Goal: Information Seeking & Learning: Understand process/instructions

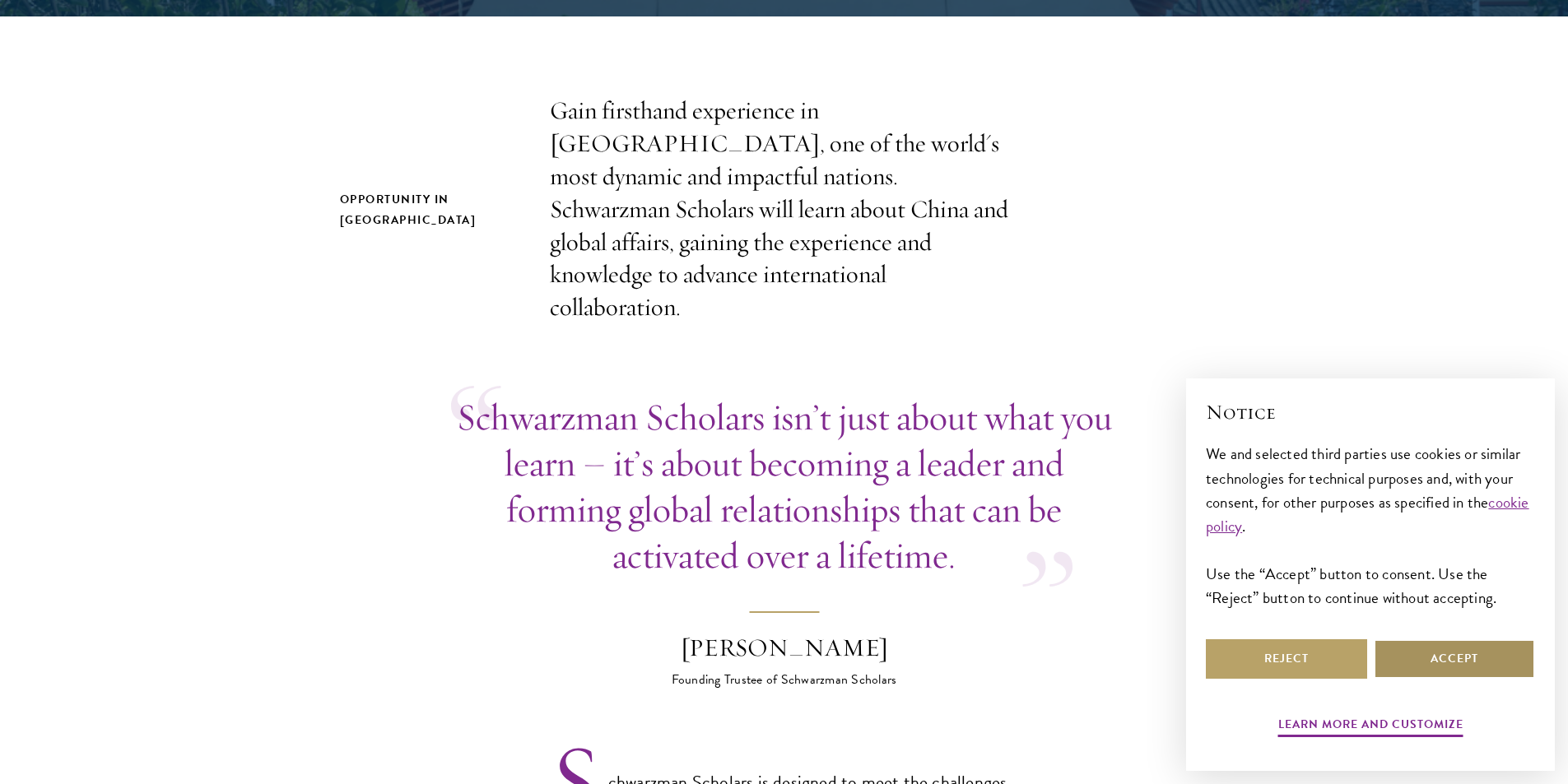
click at [1400, 666] on button "Accept" at bounding box center [1455, 659] width 162 height 40
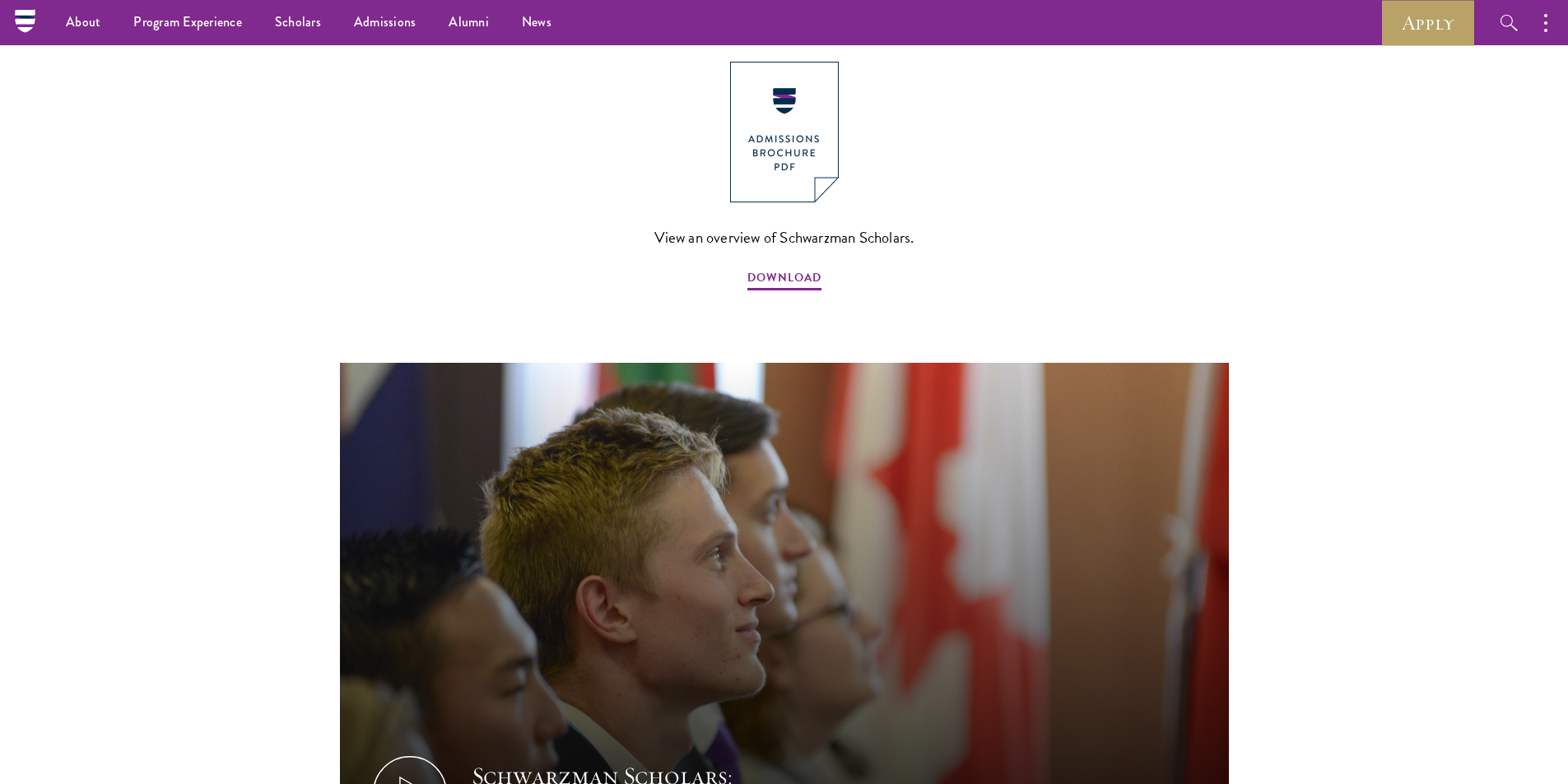
scroll to position [1645, 0]
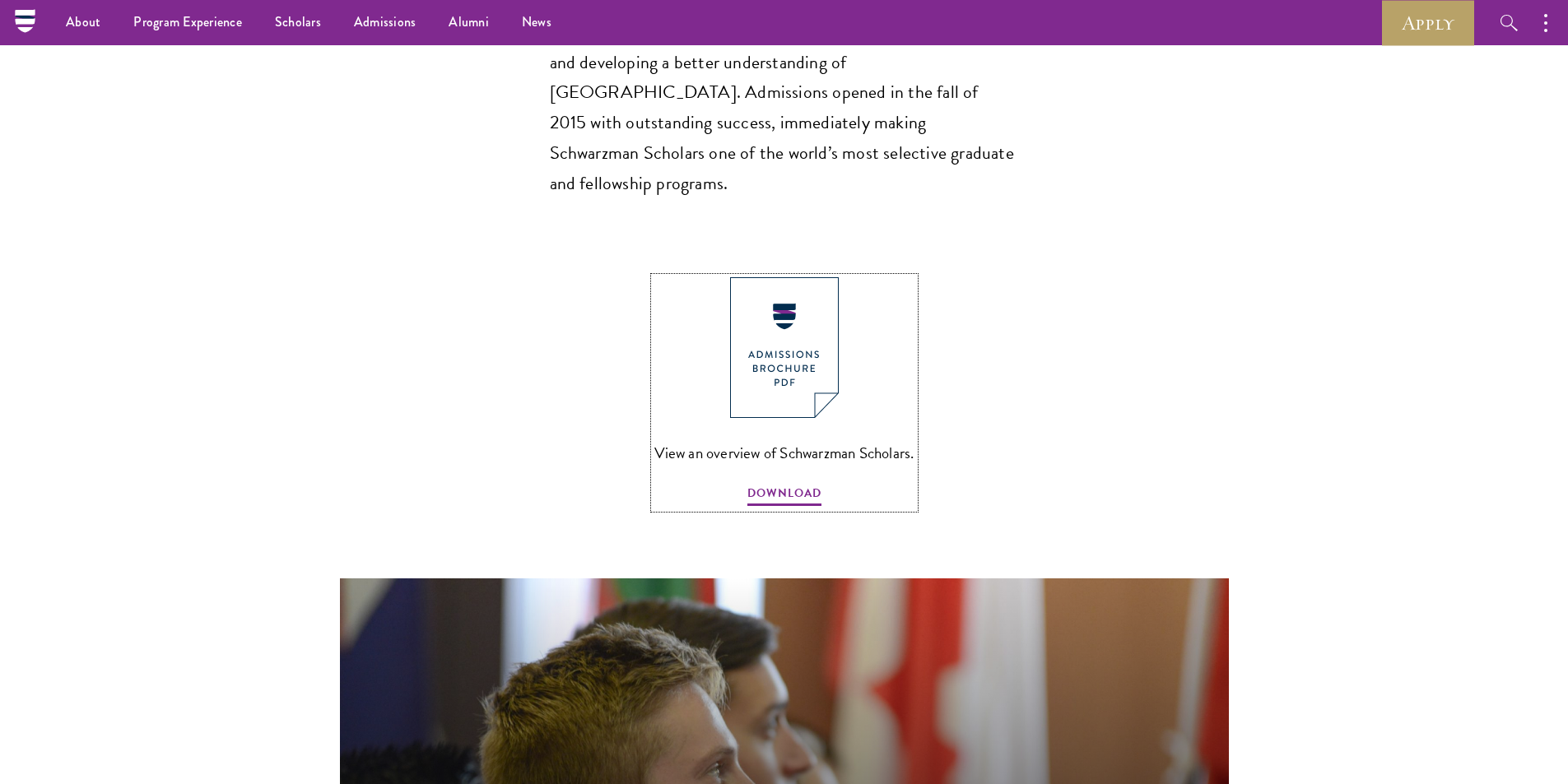
click at [794, 285] on img at bounding box center [784, 348] width 108 height 141
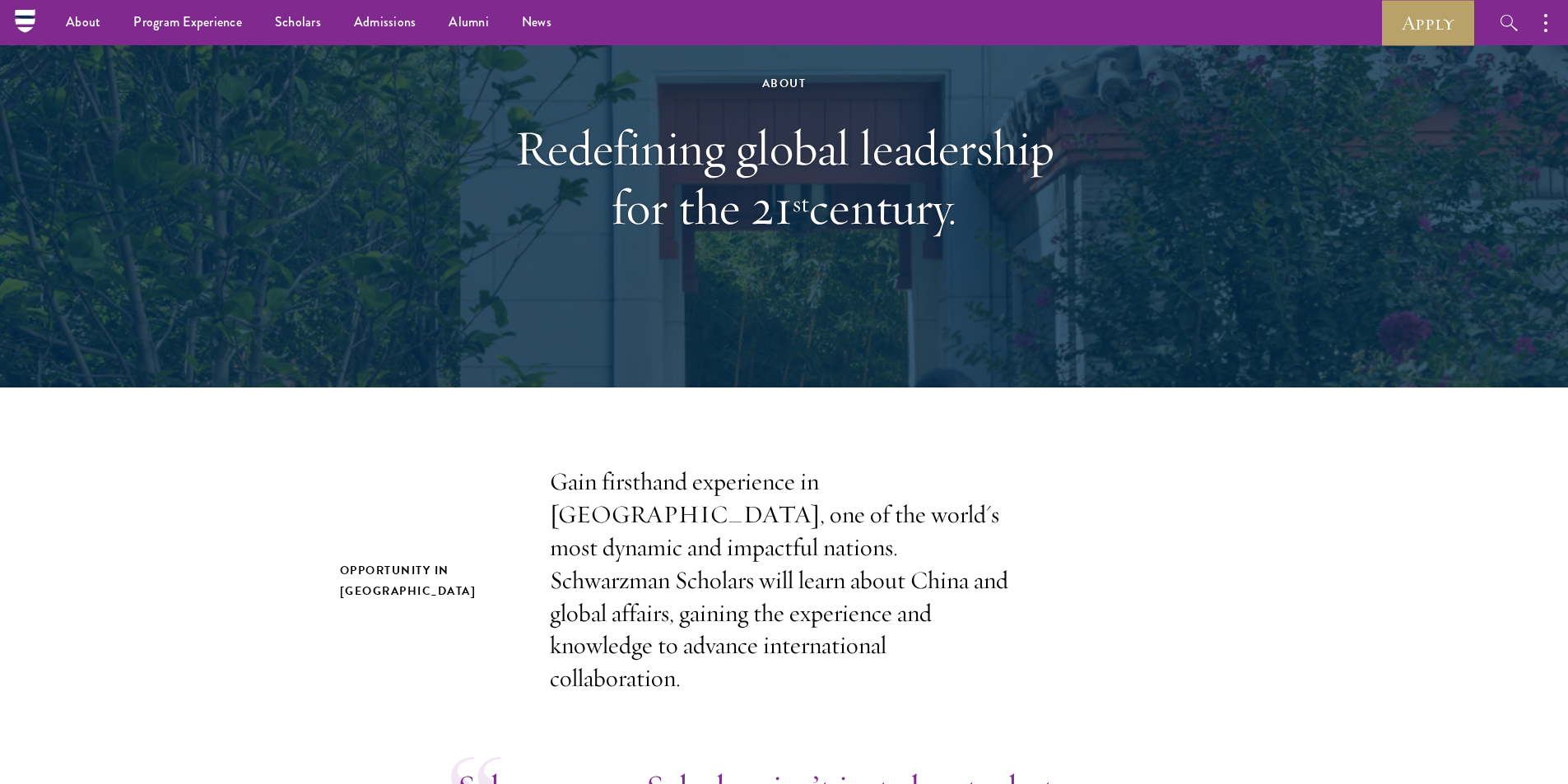
scroll to position [0, 0]
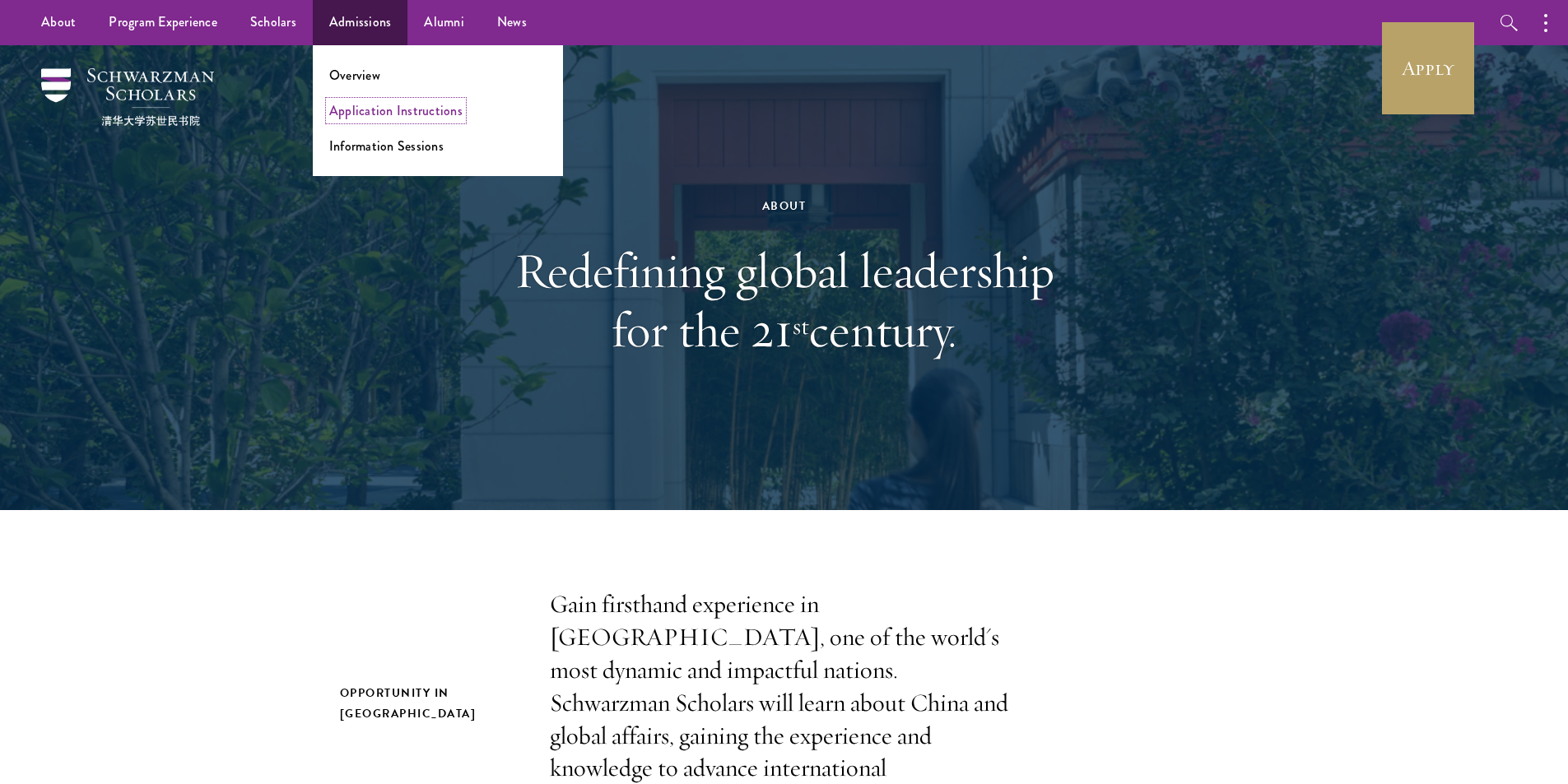
click at [377, 109] on link "Application Instructions" at bounding box center [395, 111] width 133 height 19
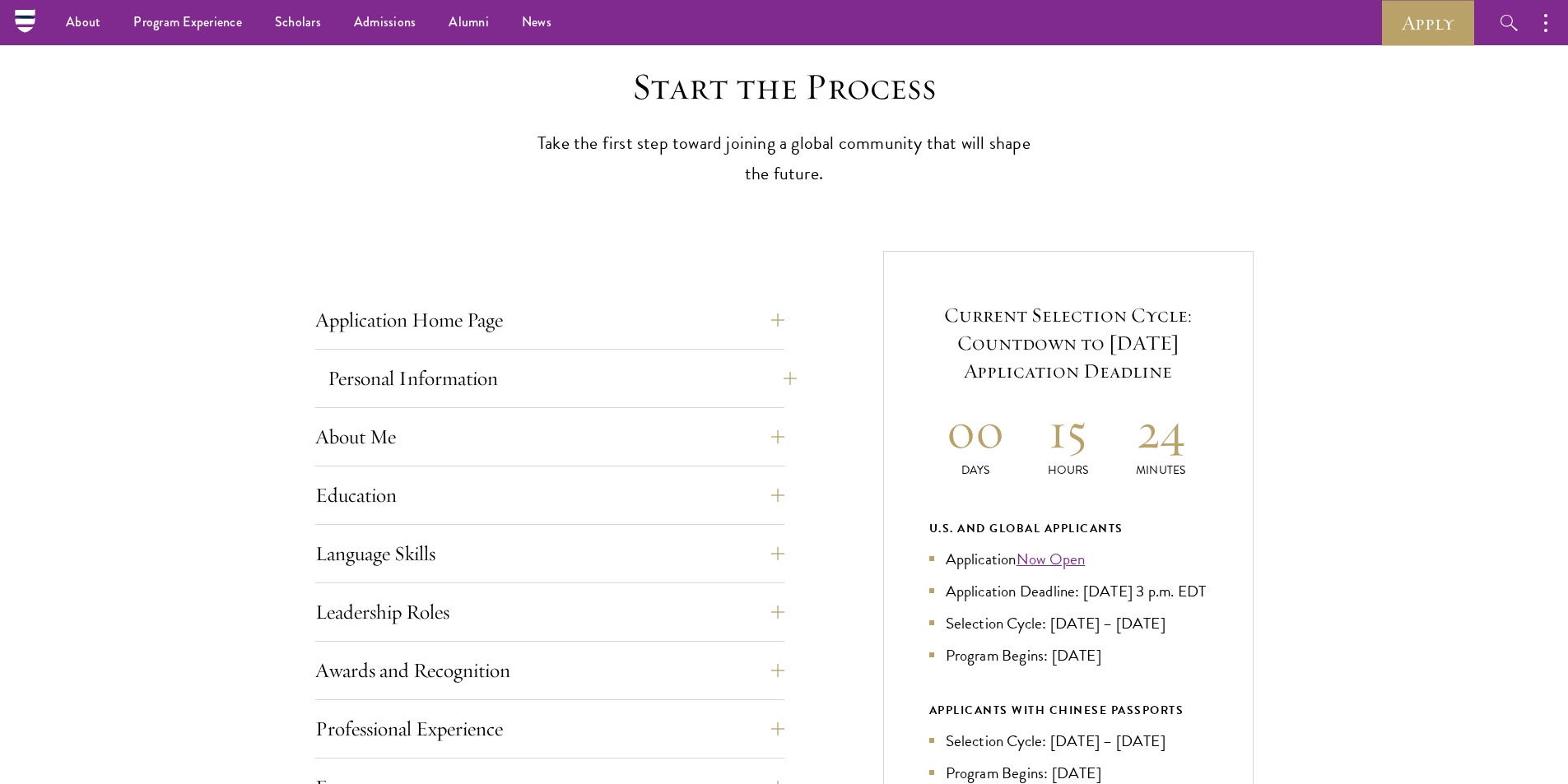
scroll to position [411, 0]
click at [496, 340] on button "Application Home Page" at bounding box center [562, 324] width 469 height 40
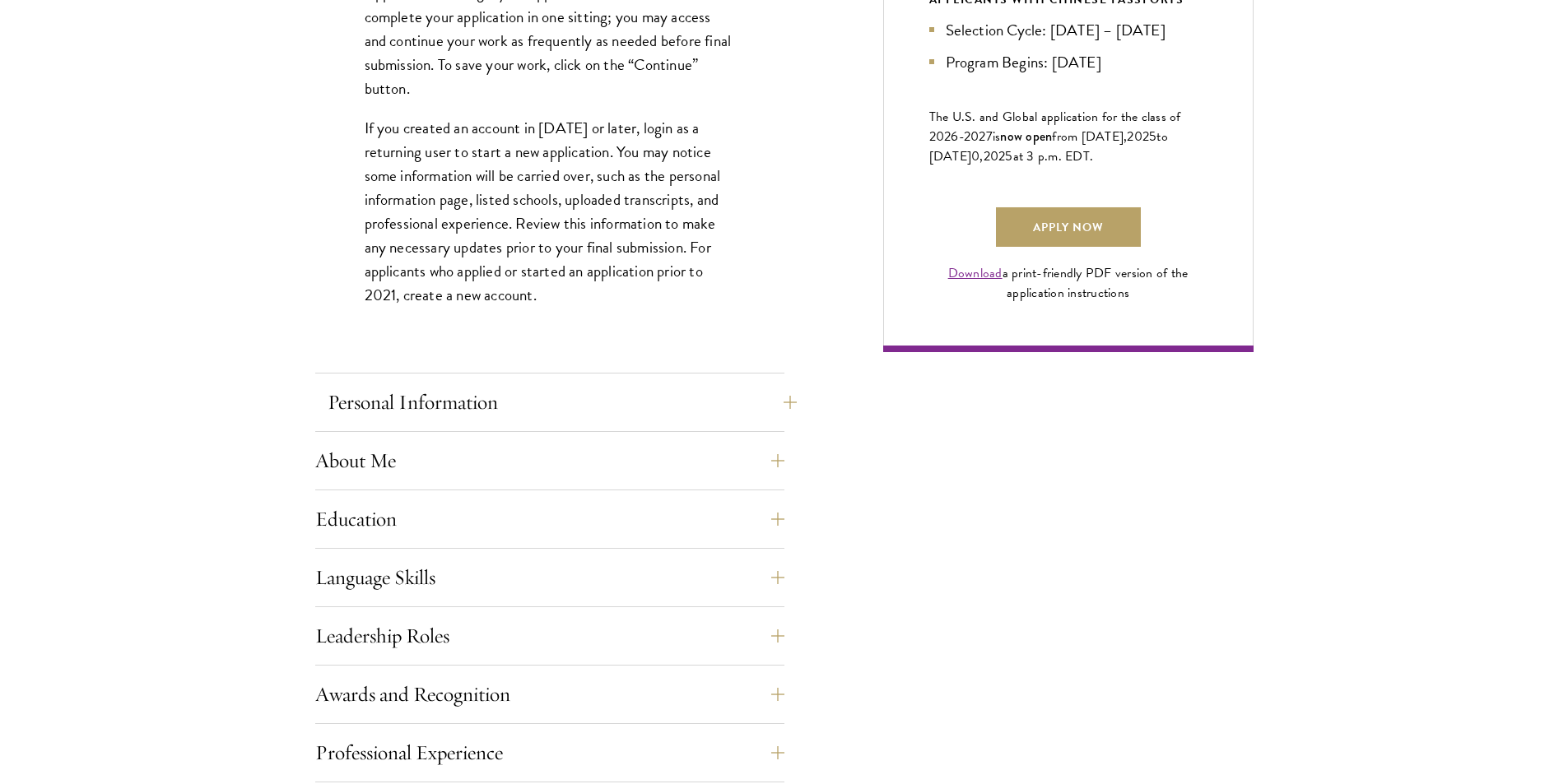
scroll to position [1152, 0]
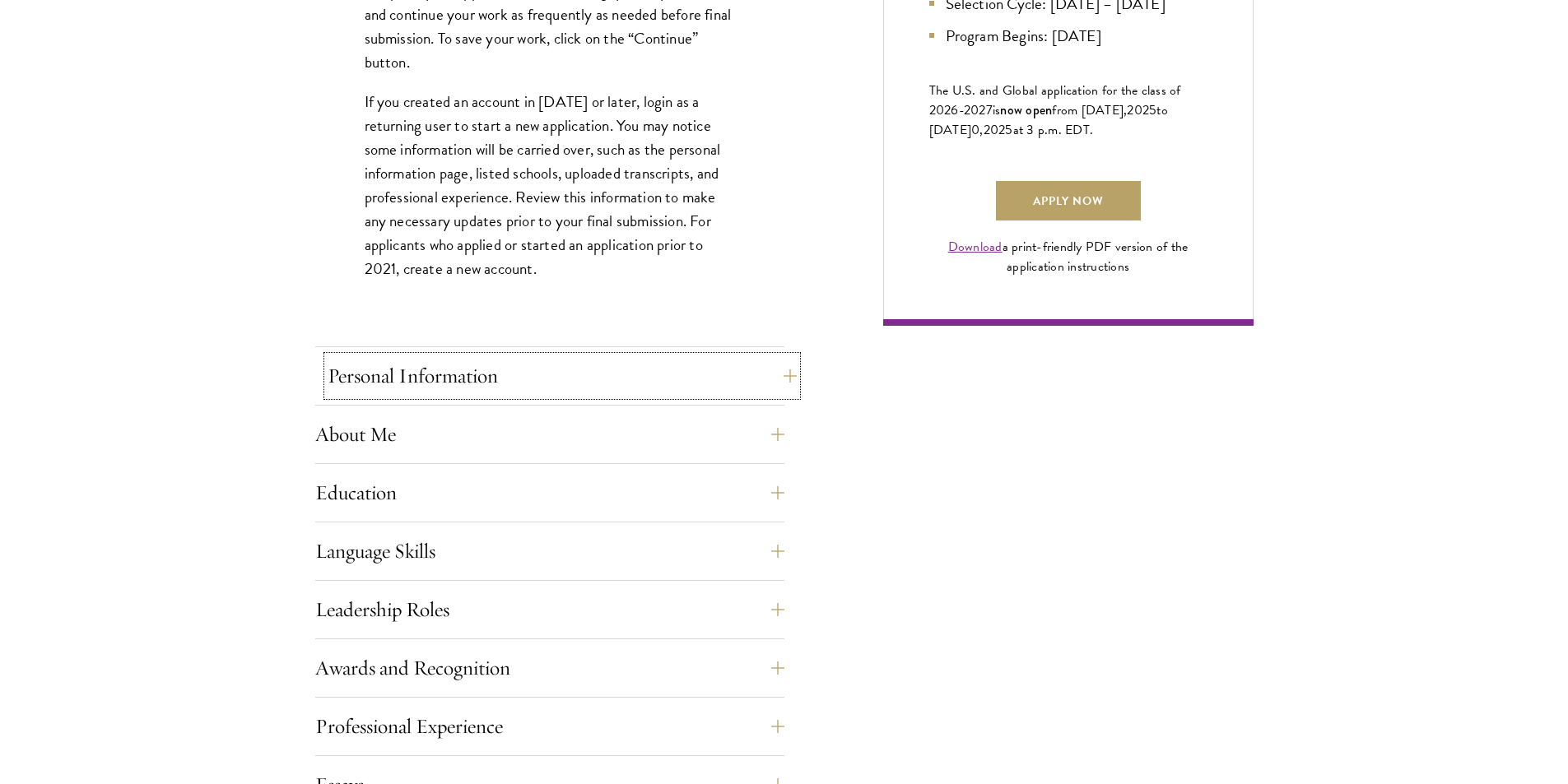
click at [483, 383] on button "Personal Information" at bounding box center [562, 376] width 469 height 40
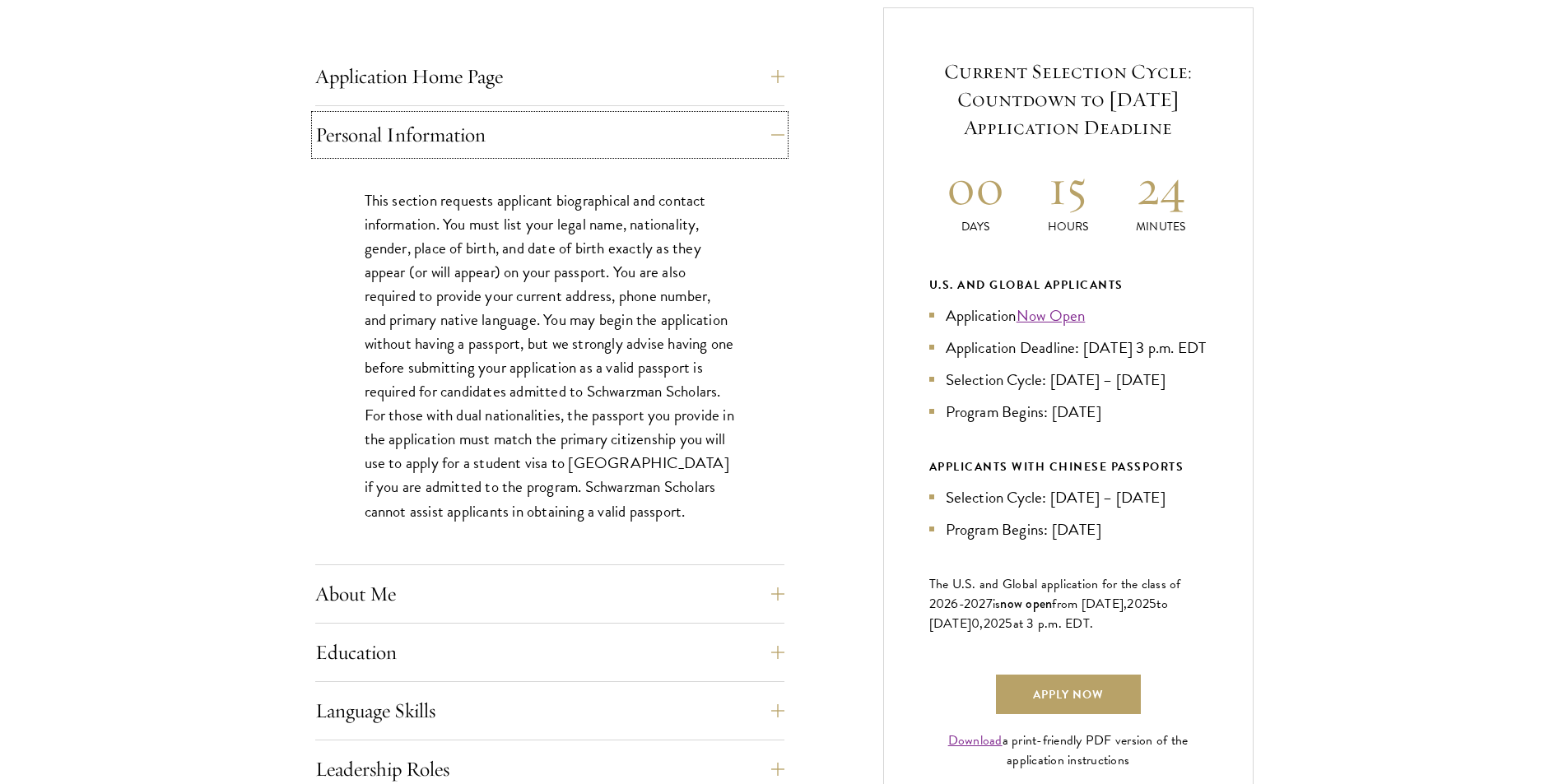
scroll to position [740, 0]
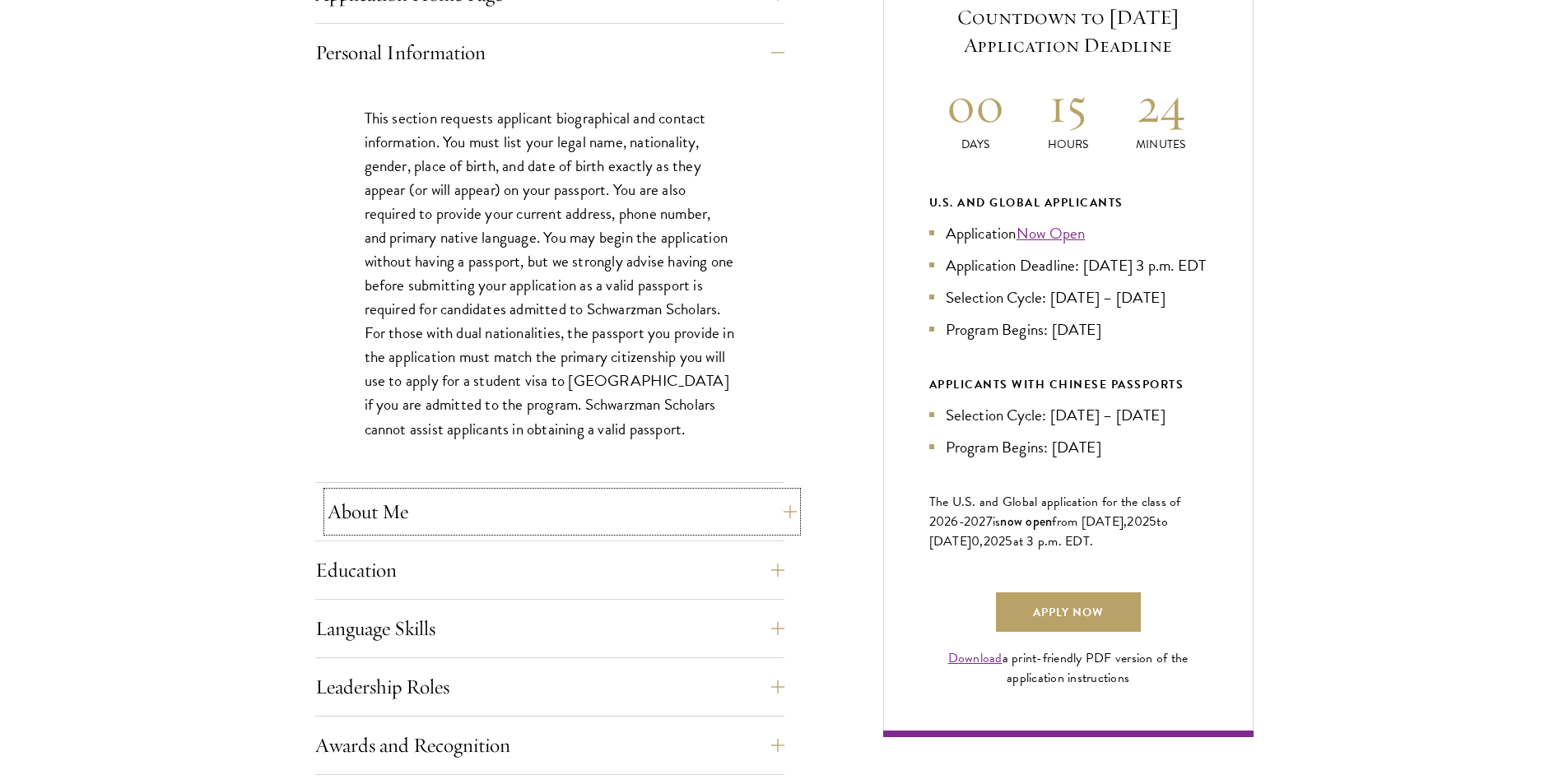
click at [613, 497] on button "About Me" at bounding box center [562, 512] width 469 height 40
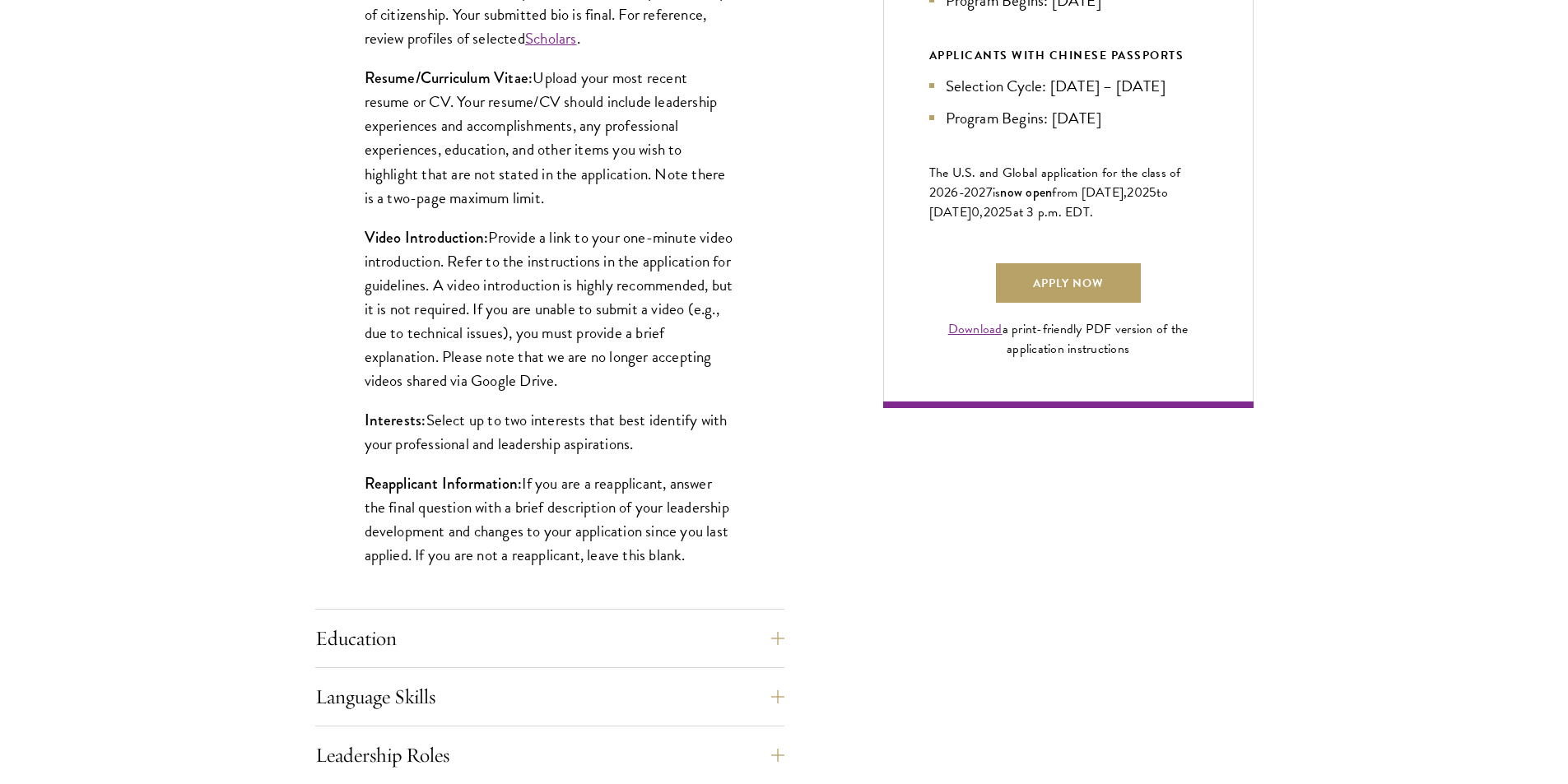
scroll to position [1152, 0]
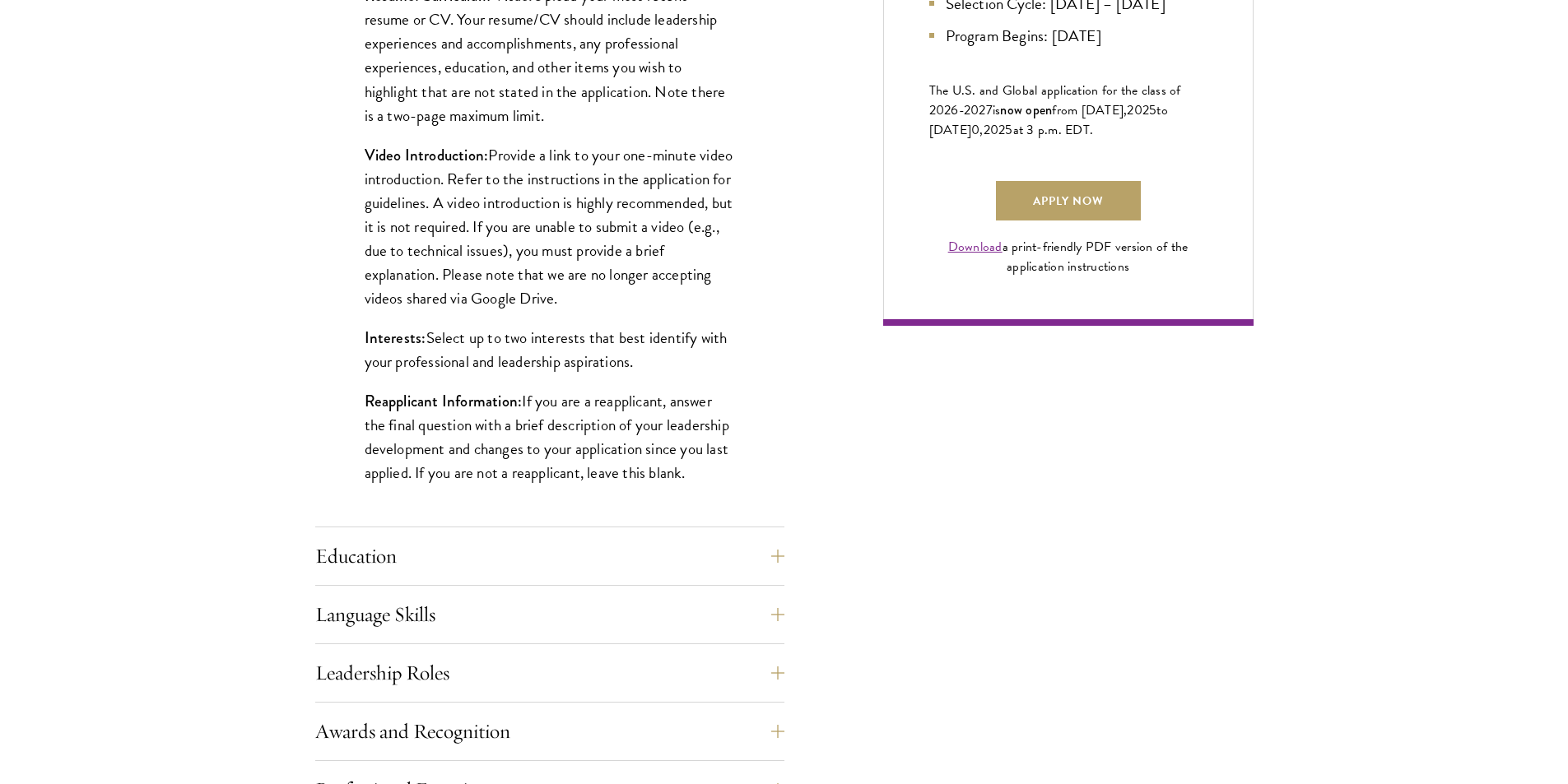
click at [489, 532] on div "Application Home Page The online application form must be completed in English.…" at bounding box center [550, 424] width 469 height 1723
click at [489, 549] on button "Education" at bounding box center [562, 556] width 469 height 40
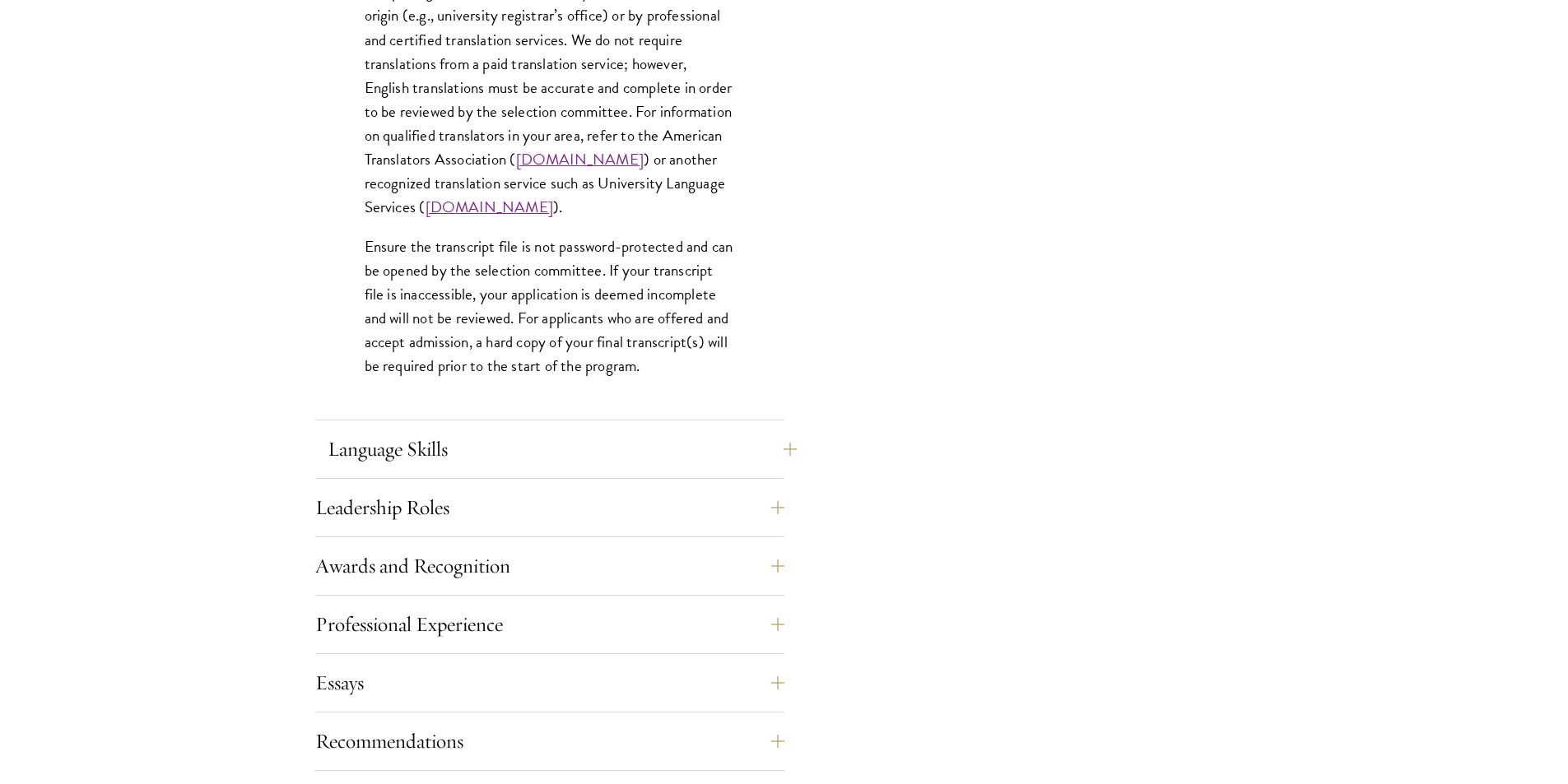
scroll to position [2468, 0]
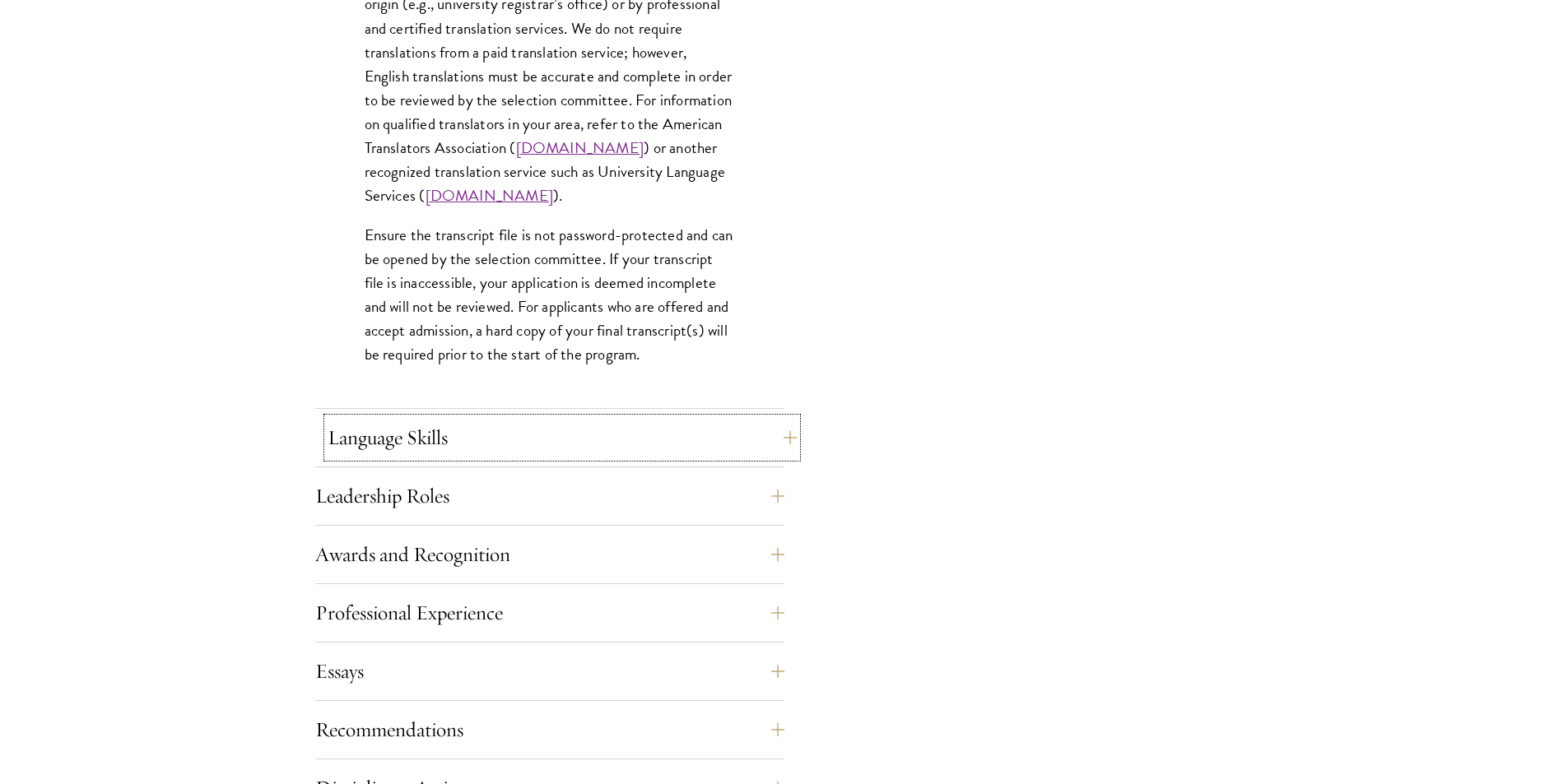
click at [596, 428] on button "Language Skills" at bounding box center [562, 438] width 469 height 40
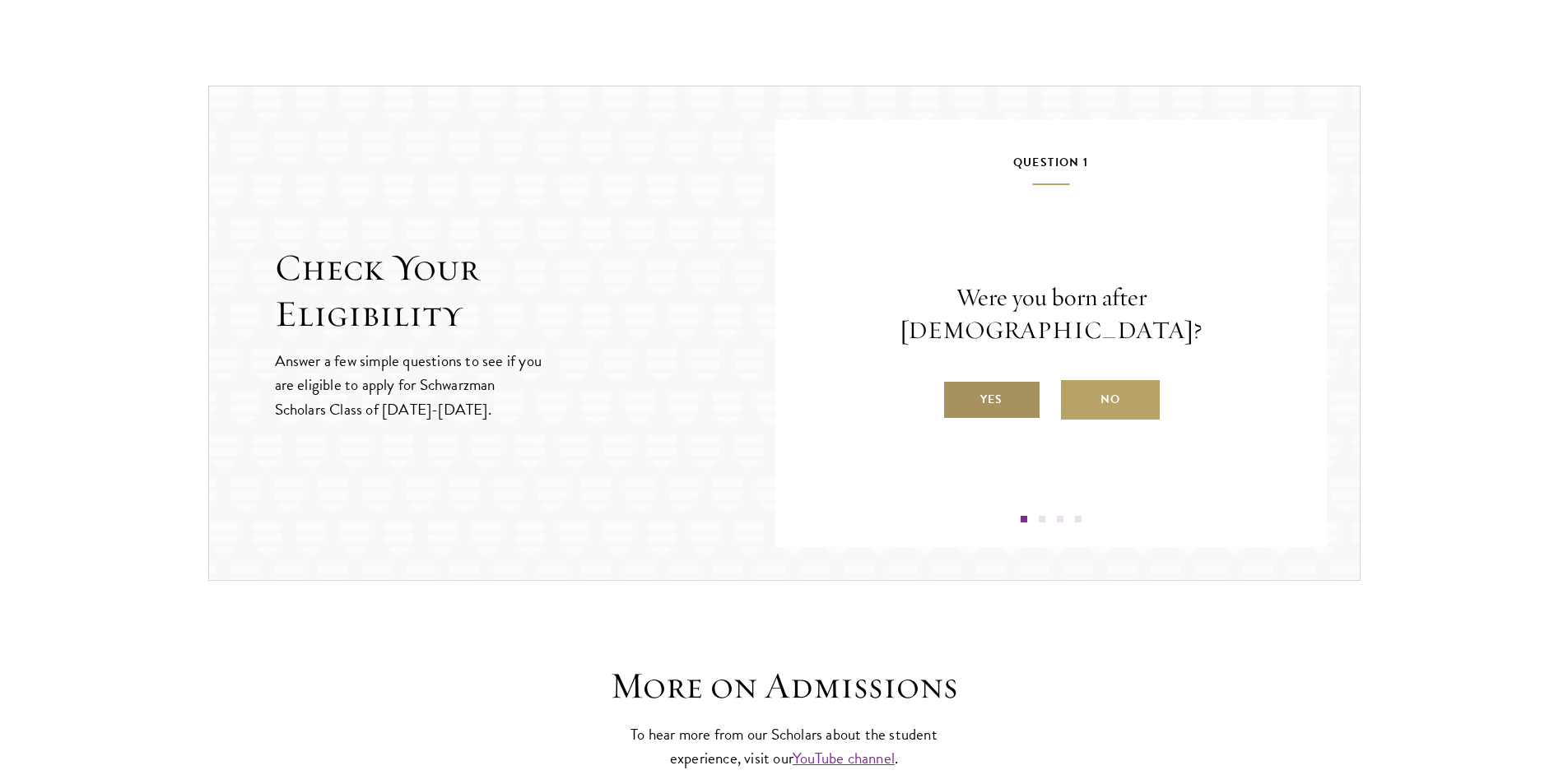
click at [1008, 394] on label "Yes" at bounding box center [991, 400] width 99 height 40
click at [957, 394] on input "Yes" at bounding box center [949, 389] width 15 height 15
click at [1006, 394] on label "Yes" at bounding box center [991, 400] width 99 height 40
click at [957, 394] on input "Yes" at bounding box center [949, 389] width 15 height 15
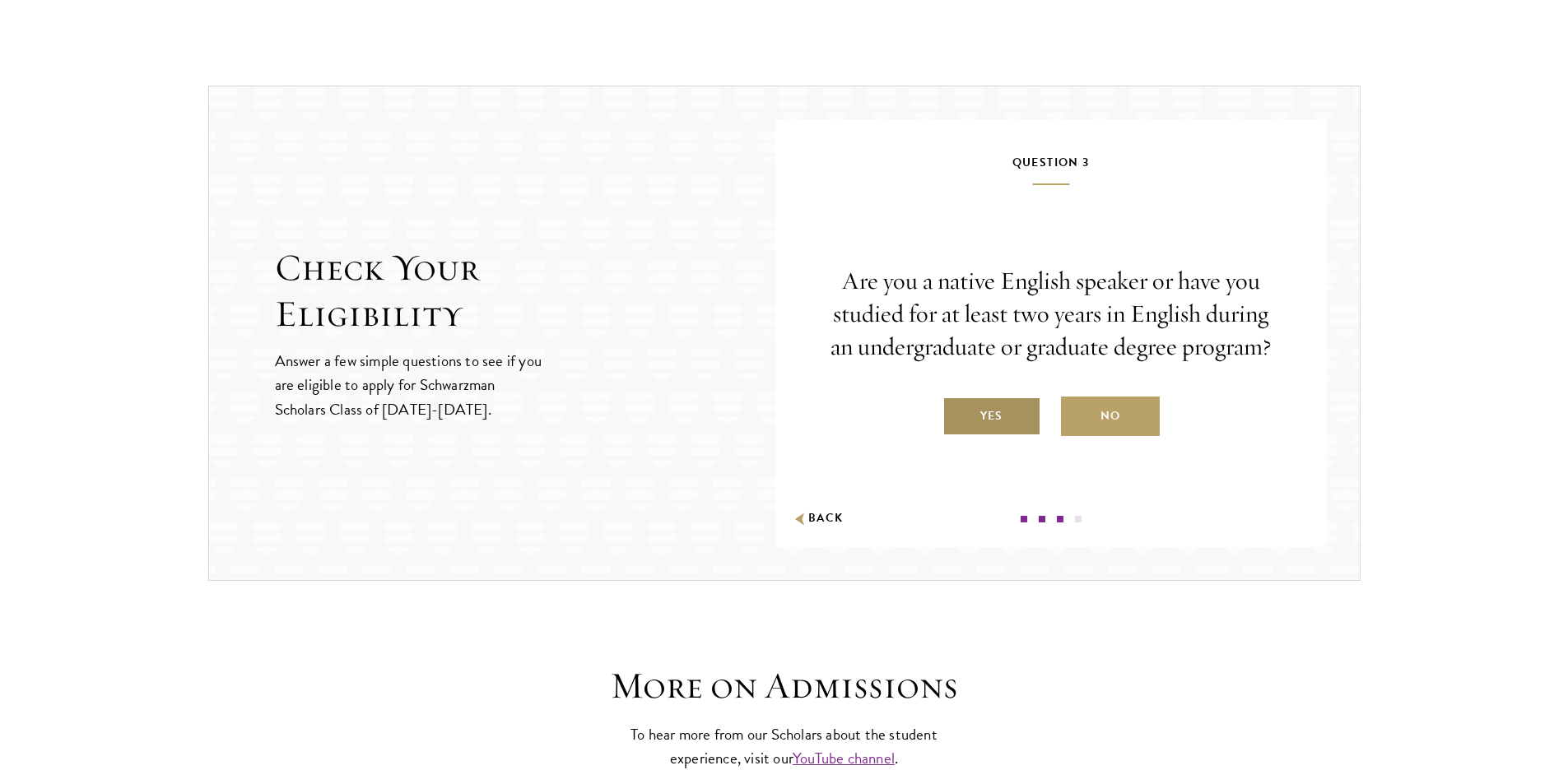
click at [1003, 405] on label "Yes" at bounding box center [991, 416] width 99 height 40
click at [957, 405] on input "Yes" at bounding box center [949, 405] width 15 height 15
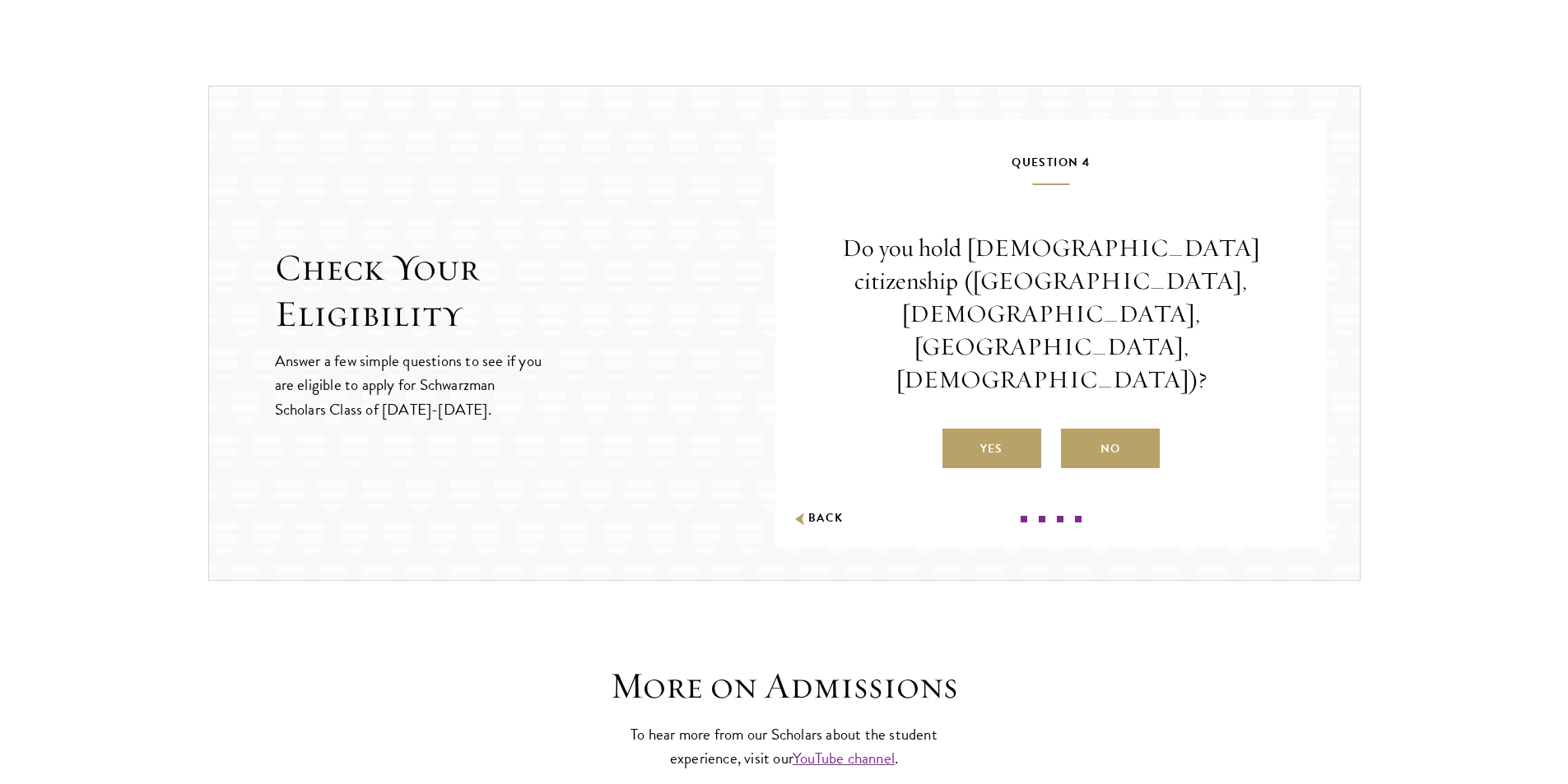
click at [1093, 428] on label "No" at bounding box center [1110, 448] width 99 height 40
click at [1076, 431] on input "No" at bounding box center [1068, 438] width 15 height 15
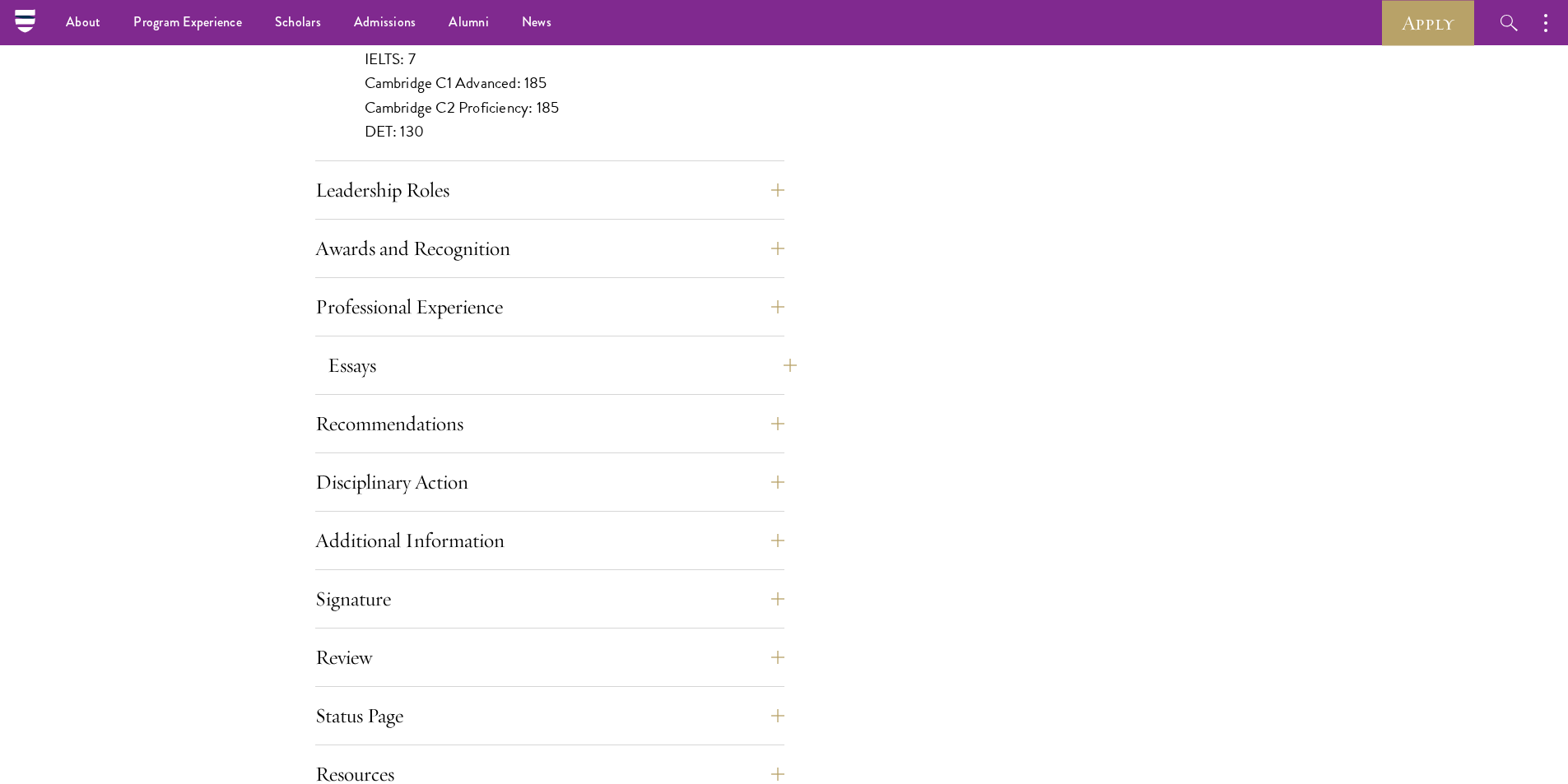
scroll to position [1645, 0]
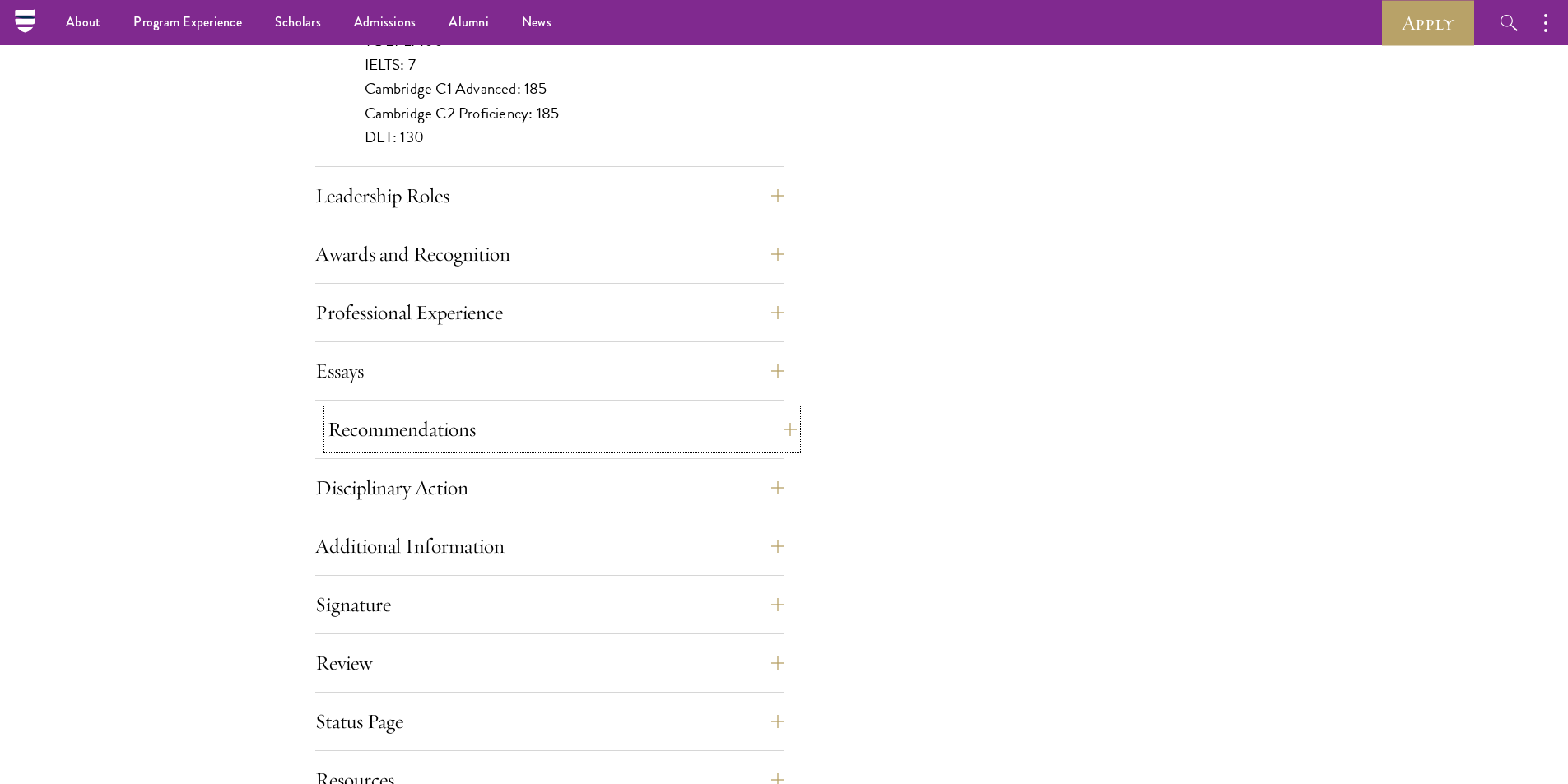
click at [566, 422] on button "Recommendations" at bounding box center [562, 429] width 469 height 40
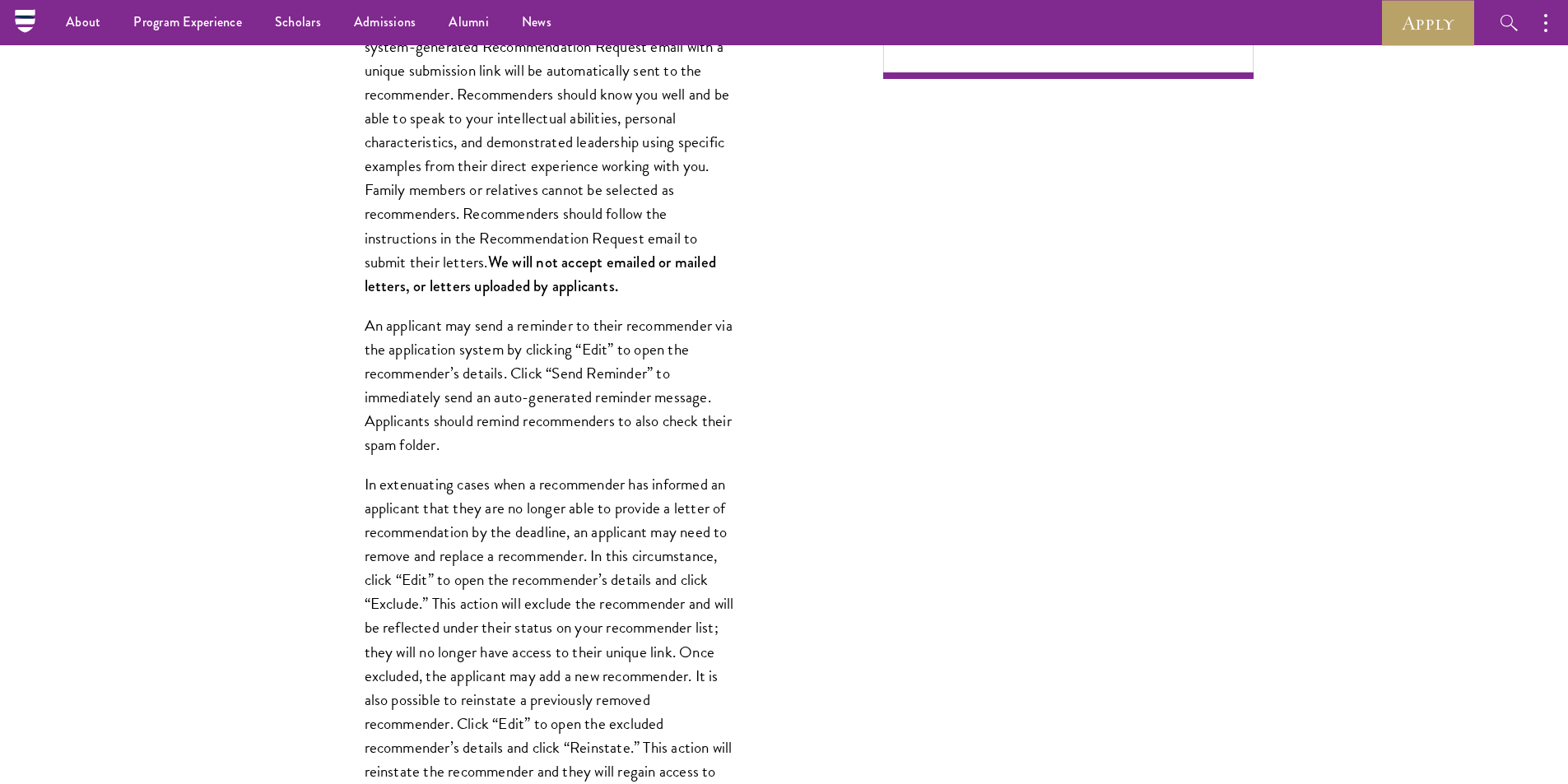
scroll to position [988, 0]
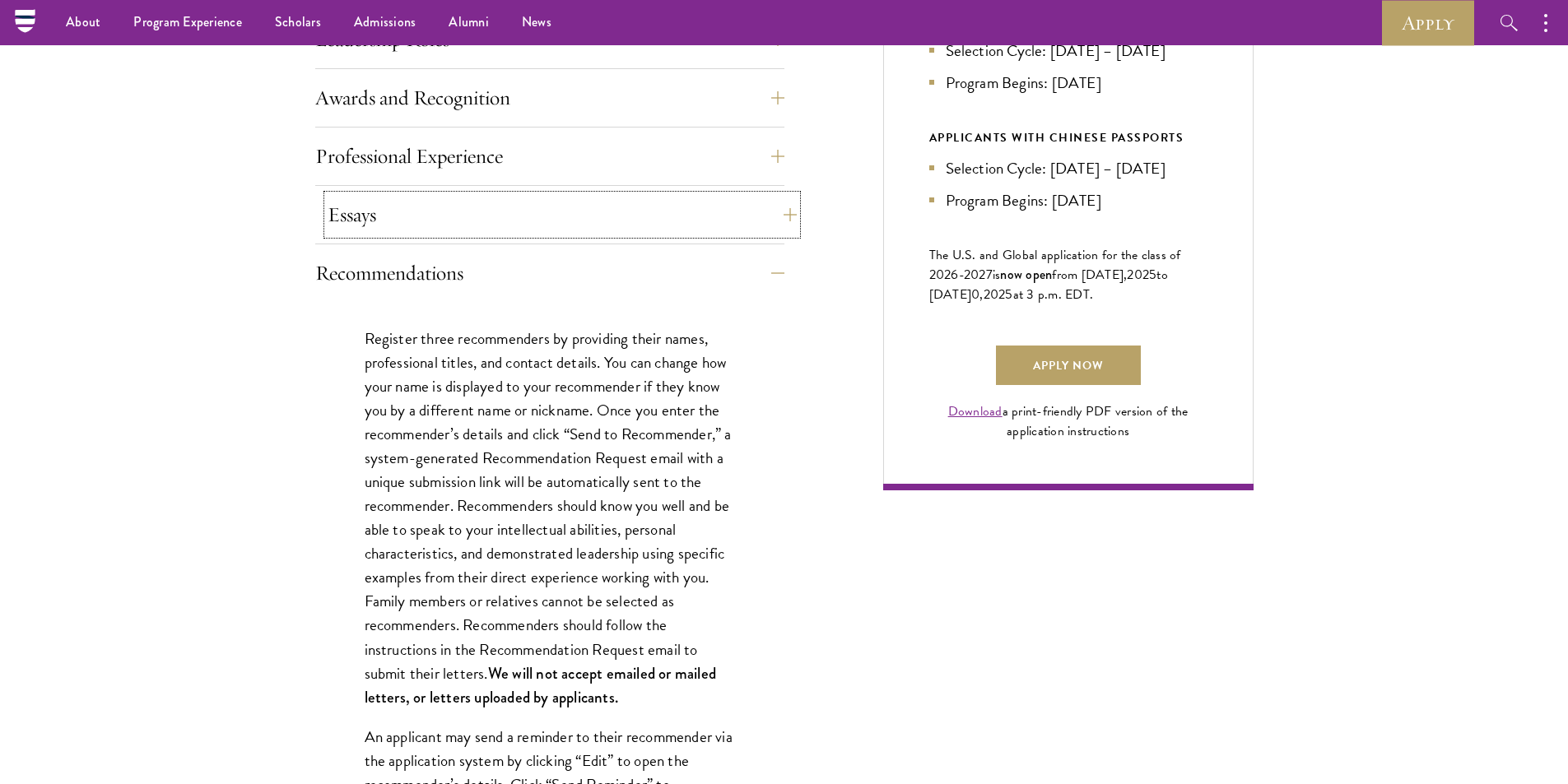
click at [567, 230] on button "Essays" at bounding box center [562, 215] width 469 height 40
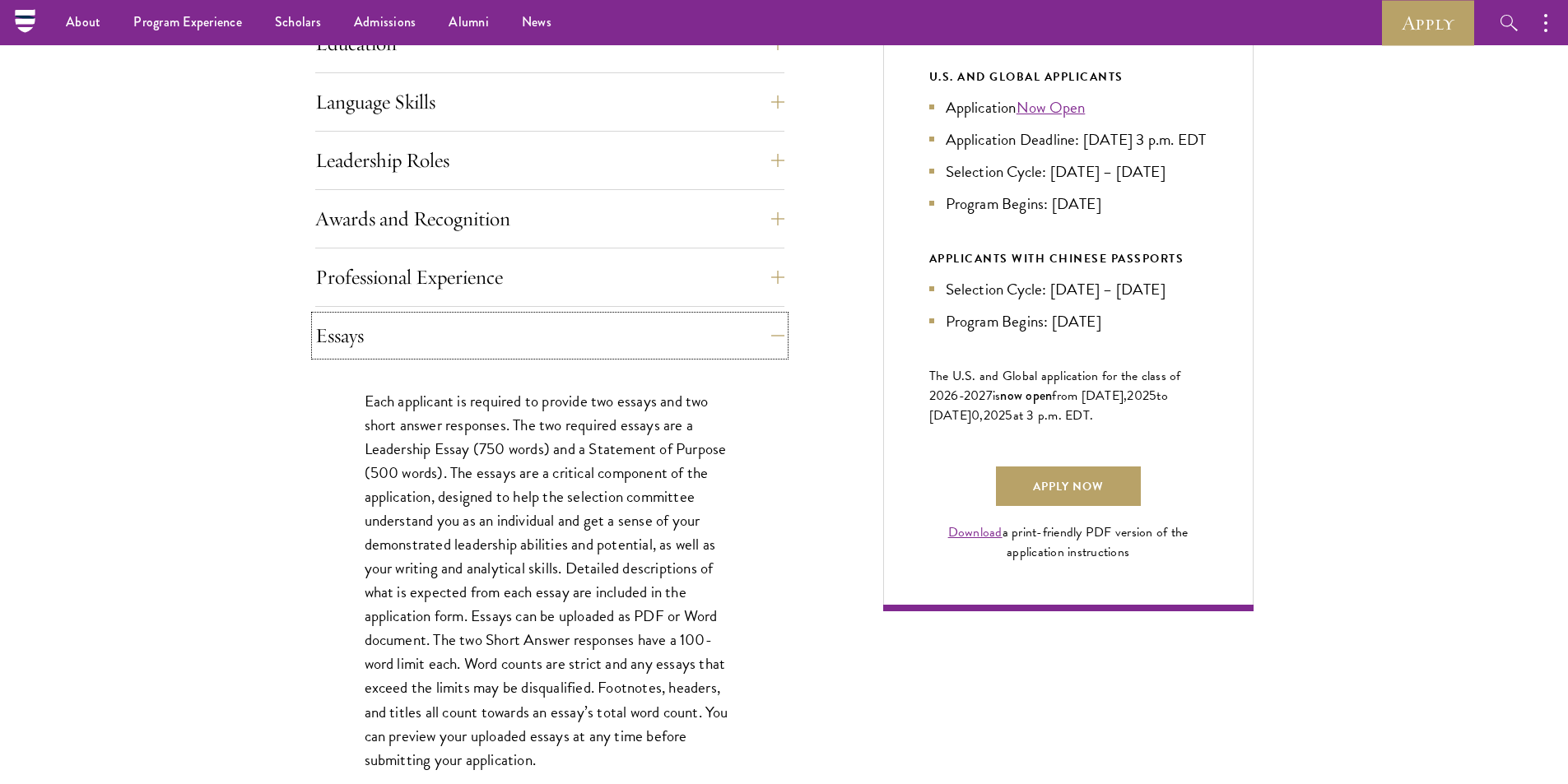
scroll to position [823, 0]
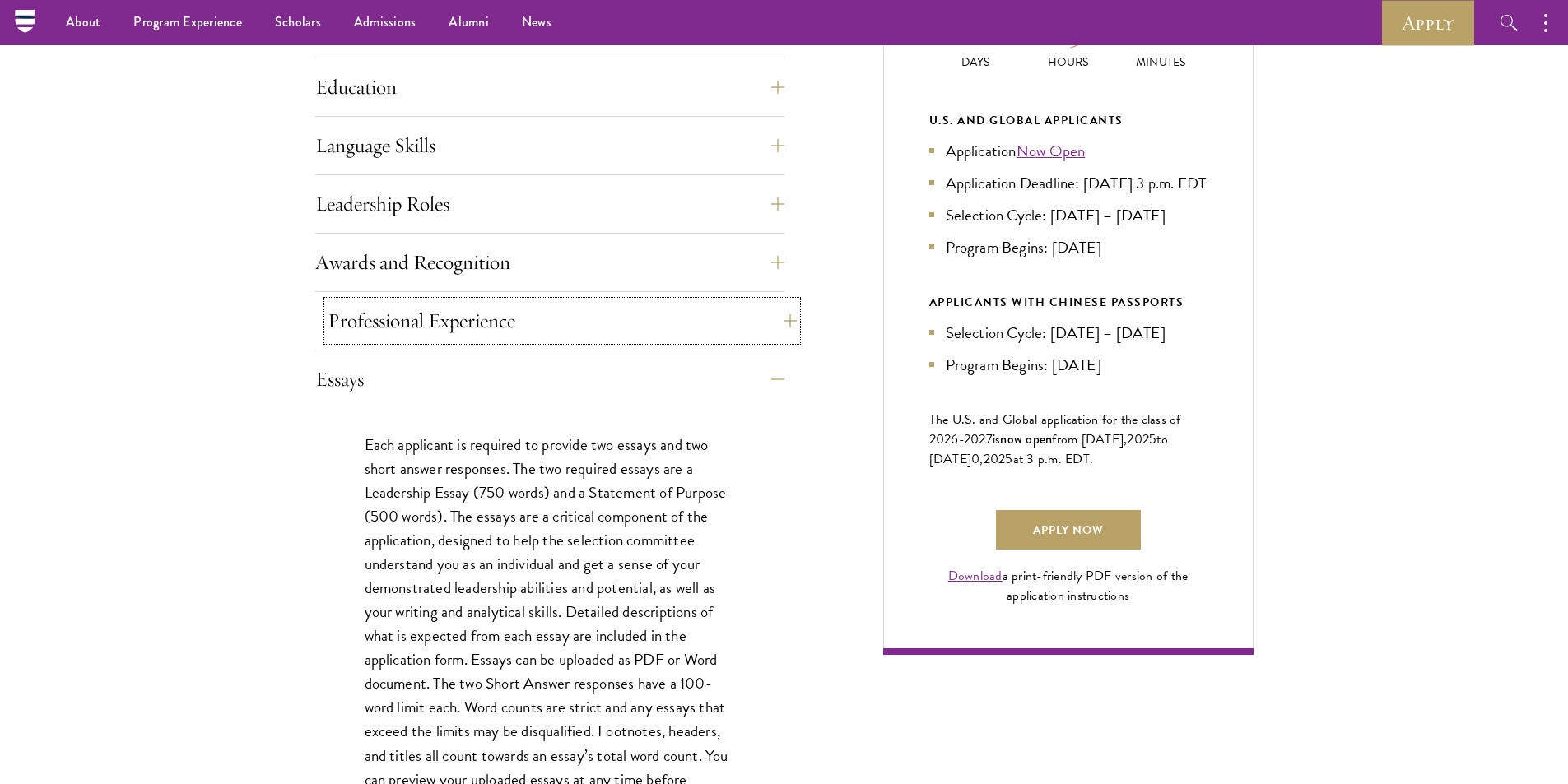
click at [546, 318] on button "Professional Experience" at bounding box center [562, 321] width 469 height 40
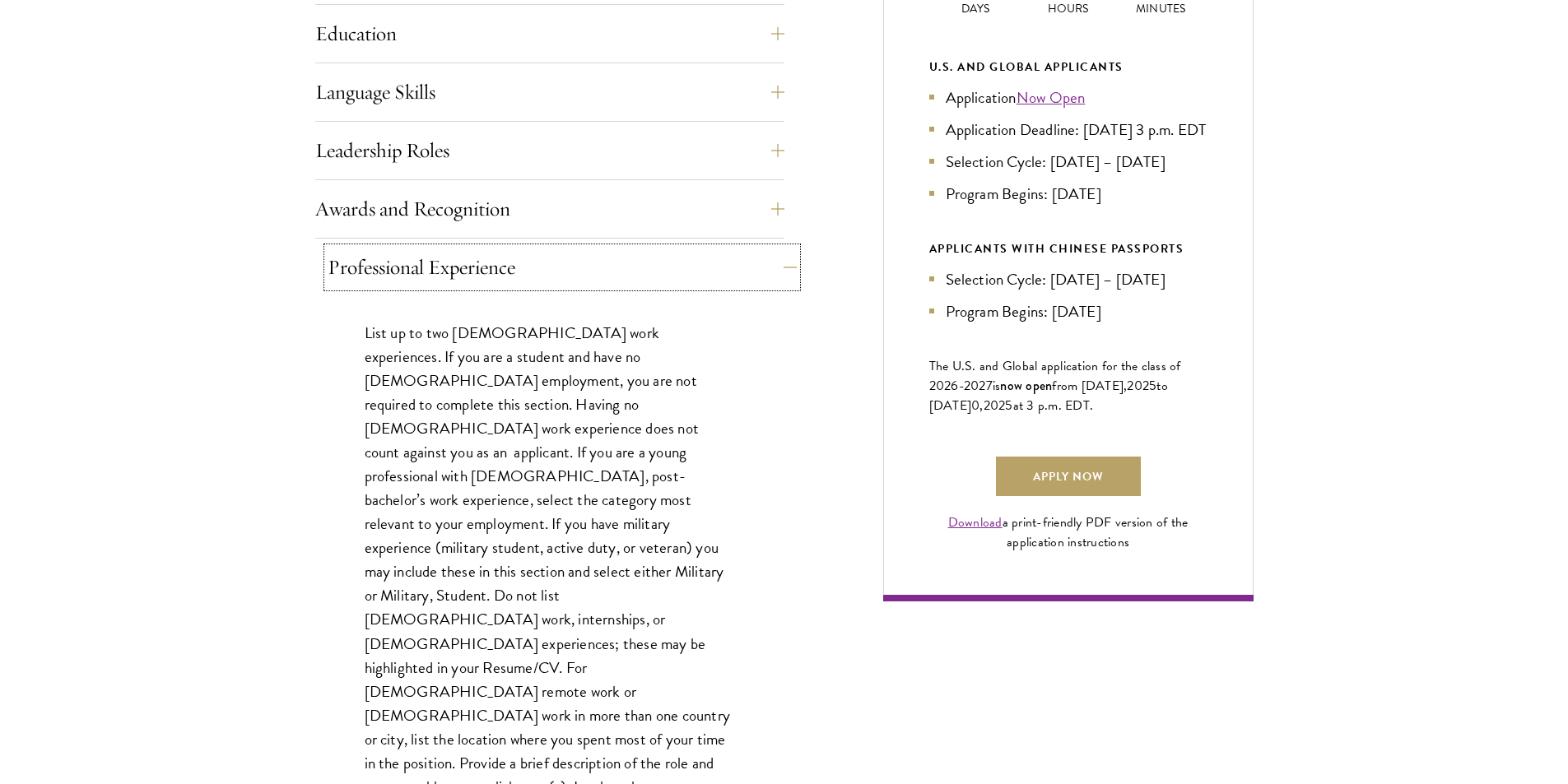
scroll to position [905, 0]
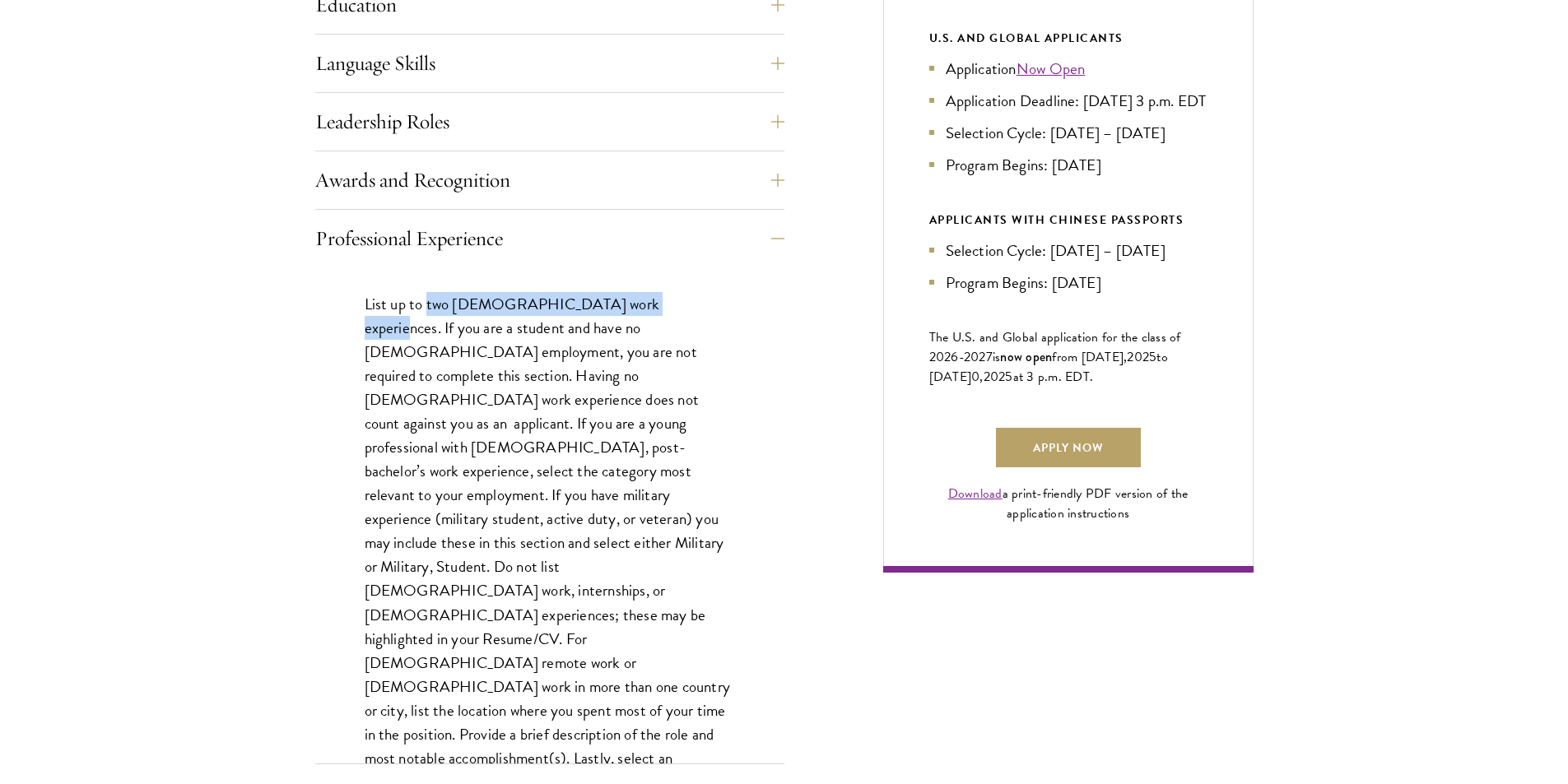
drag, startPoint x: 428, startPoint y: 307, endPoint x: 641, endPoint y: 300, distance: 213.1
click at [640, 300] on p "List up to two full-time work experiences. If you are a student and have no ful…" at bounding box center [549, 555] width 370 height 526
click at [641, 300] on p "List up to two full-time work experiences. If you are a student and have no ful…" at bounding box center [549, 555] width 370 height 526
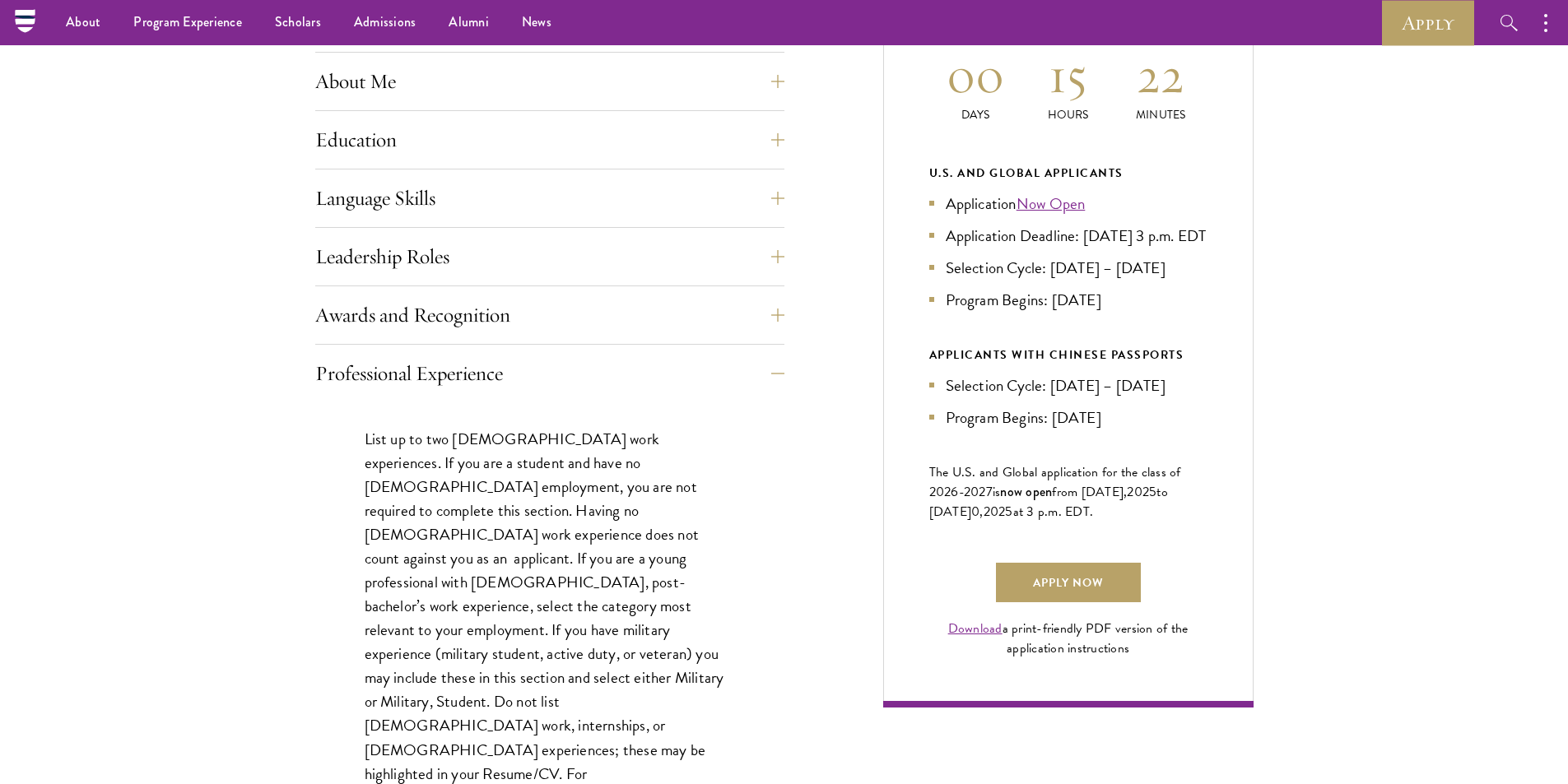
scroll to position [740, 0]
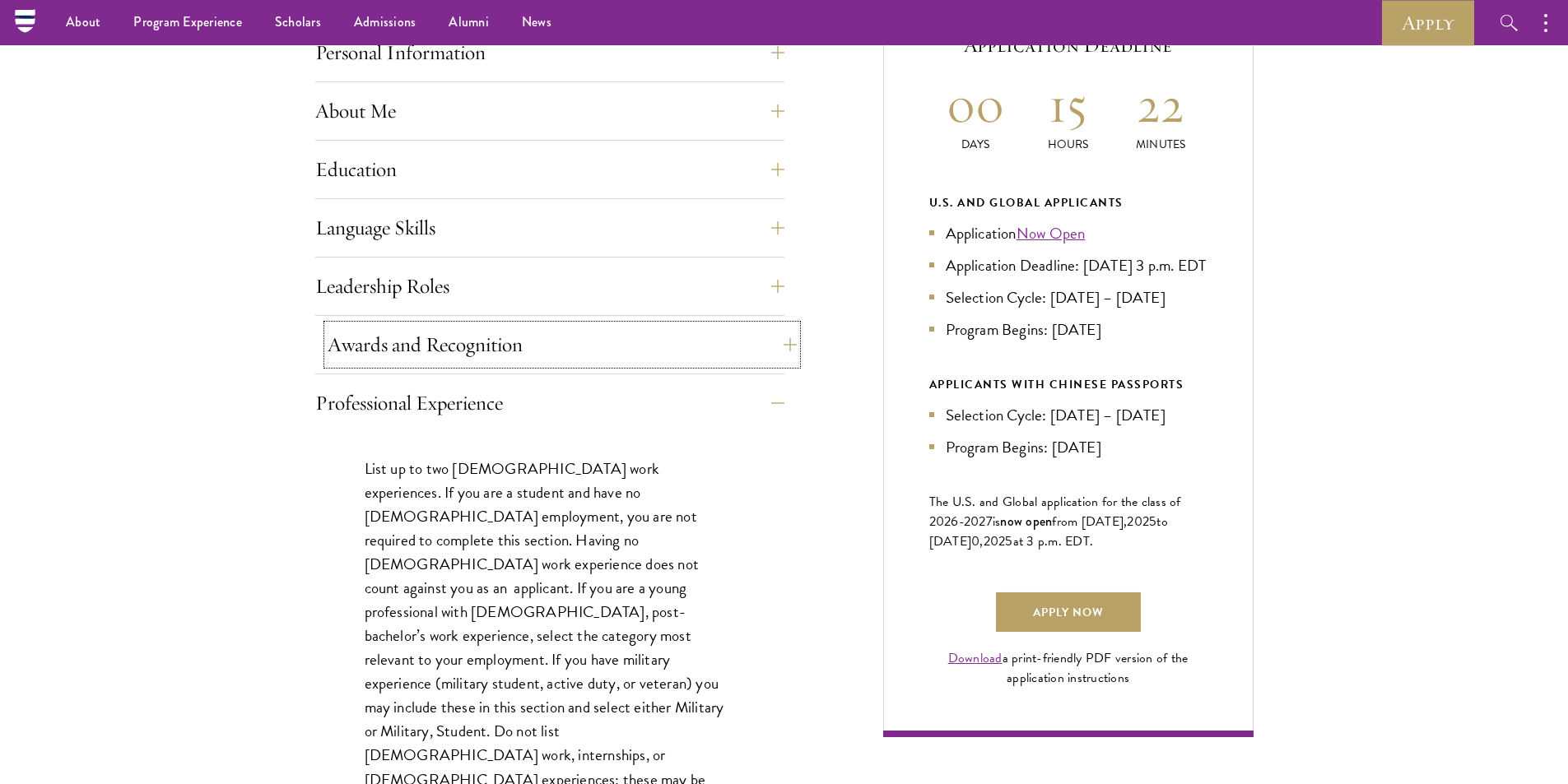
click at [559, 334] on button "Awards and Recognition" at bounding box center [562, 344] width 469 height 40
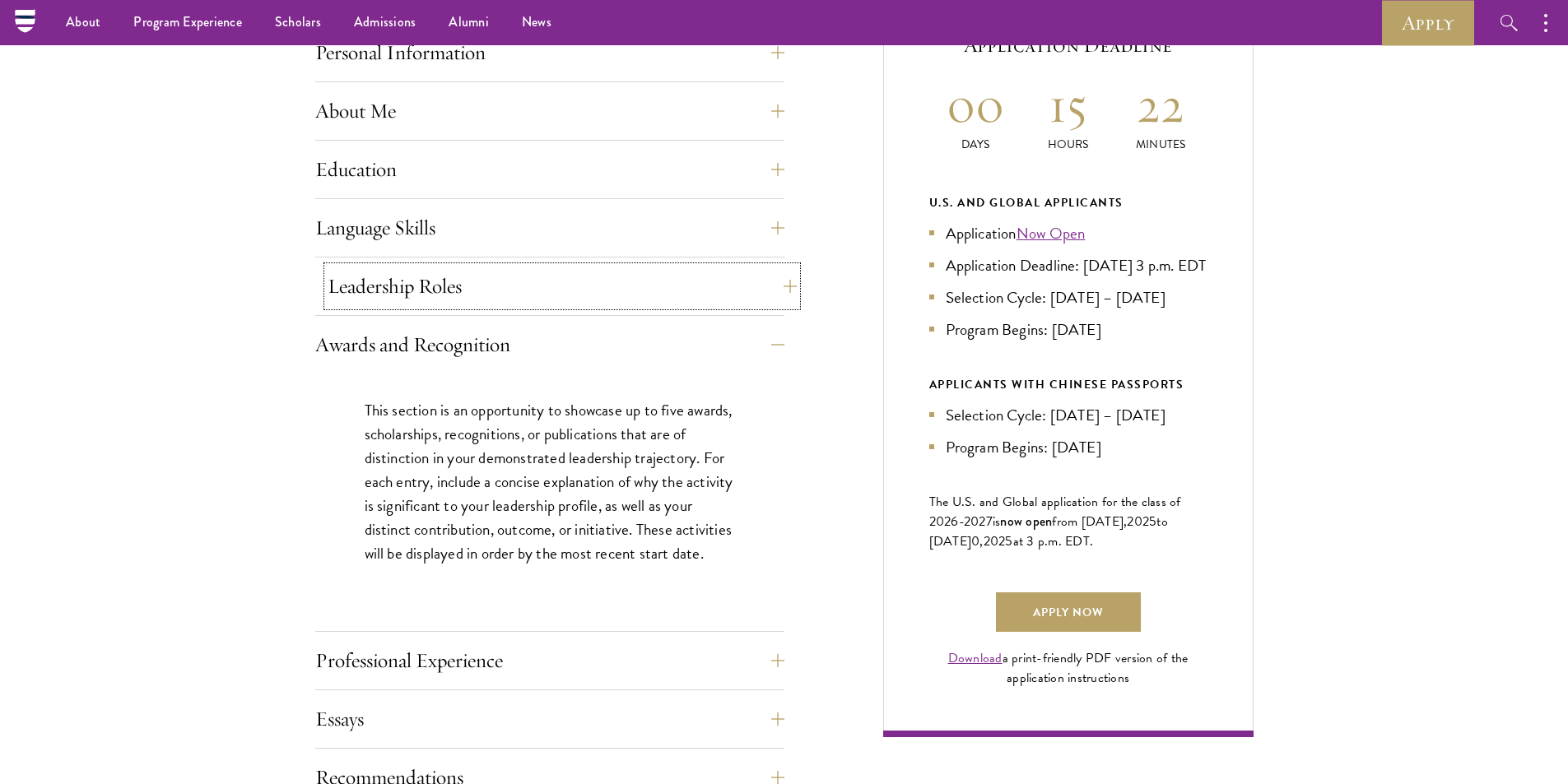
click at [568, 299] on button "Leadership Roles" at bounding box center [562, 286] width 469 height 40
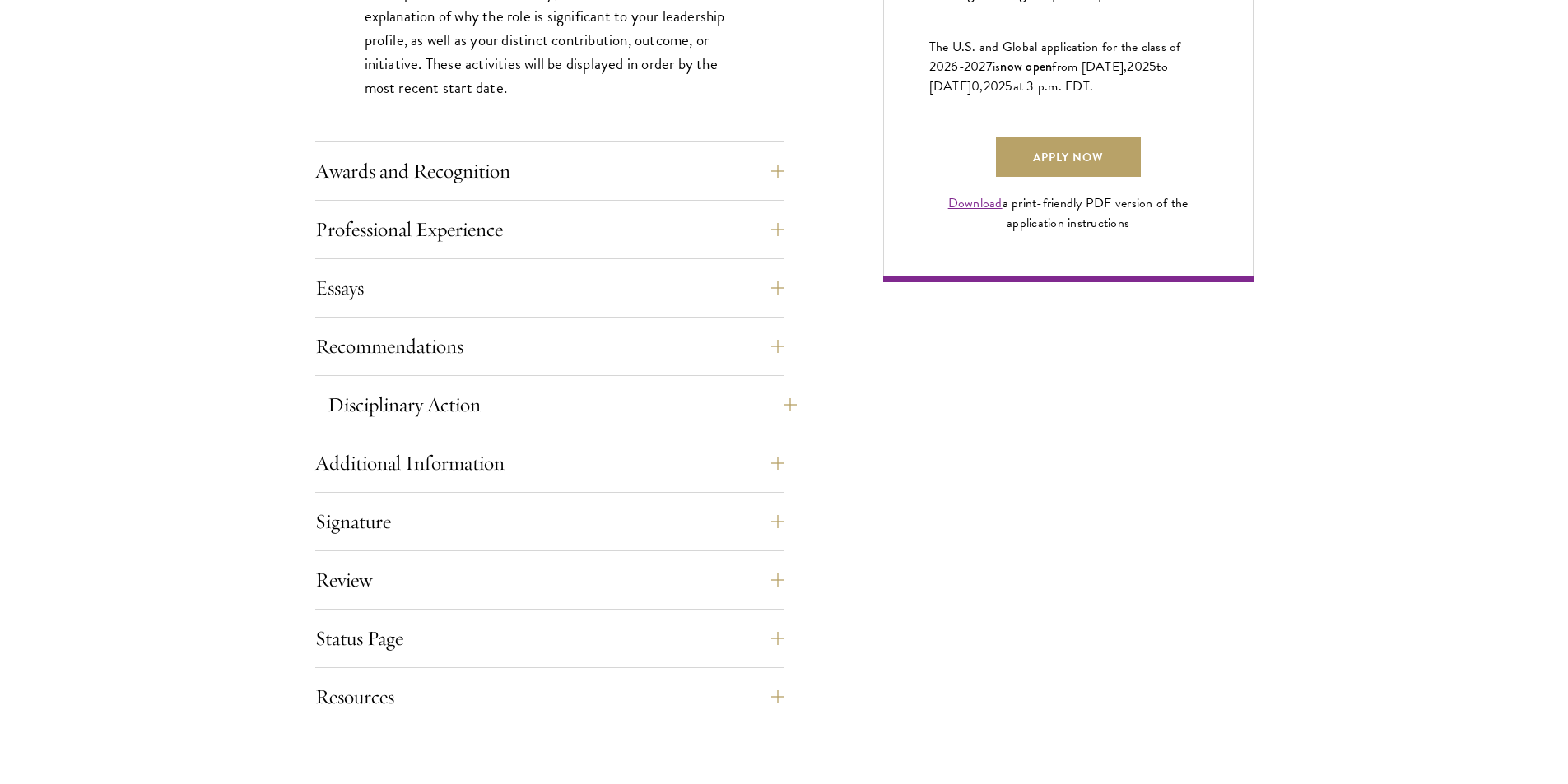
scroll to position [1234, 0]
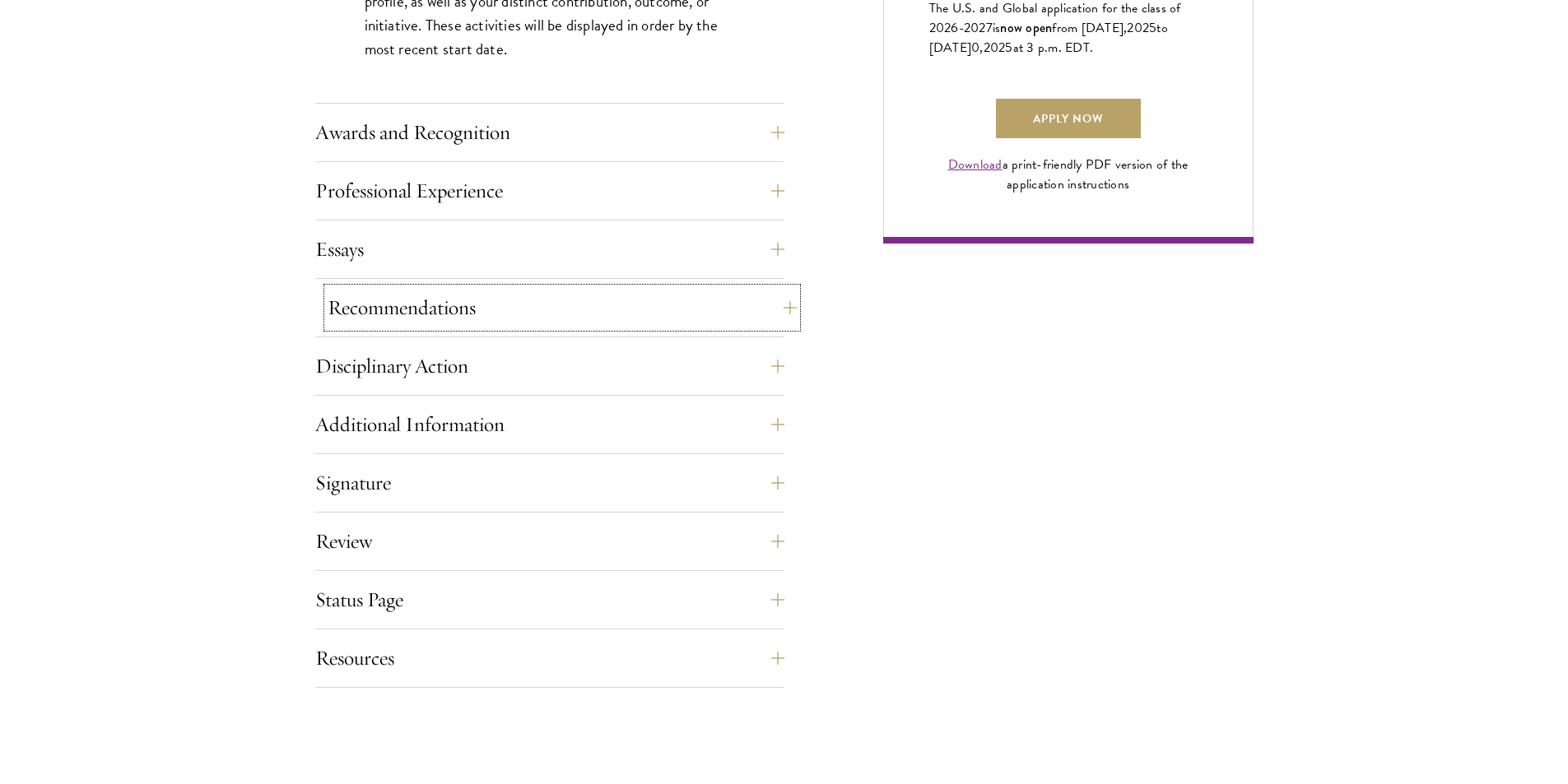
click at [452, 316] on button "Recommendations" at bounding box center [562, 307] width 469 height 40
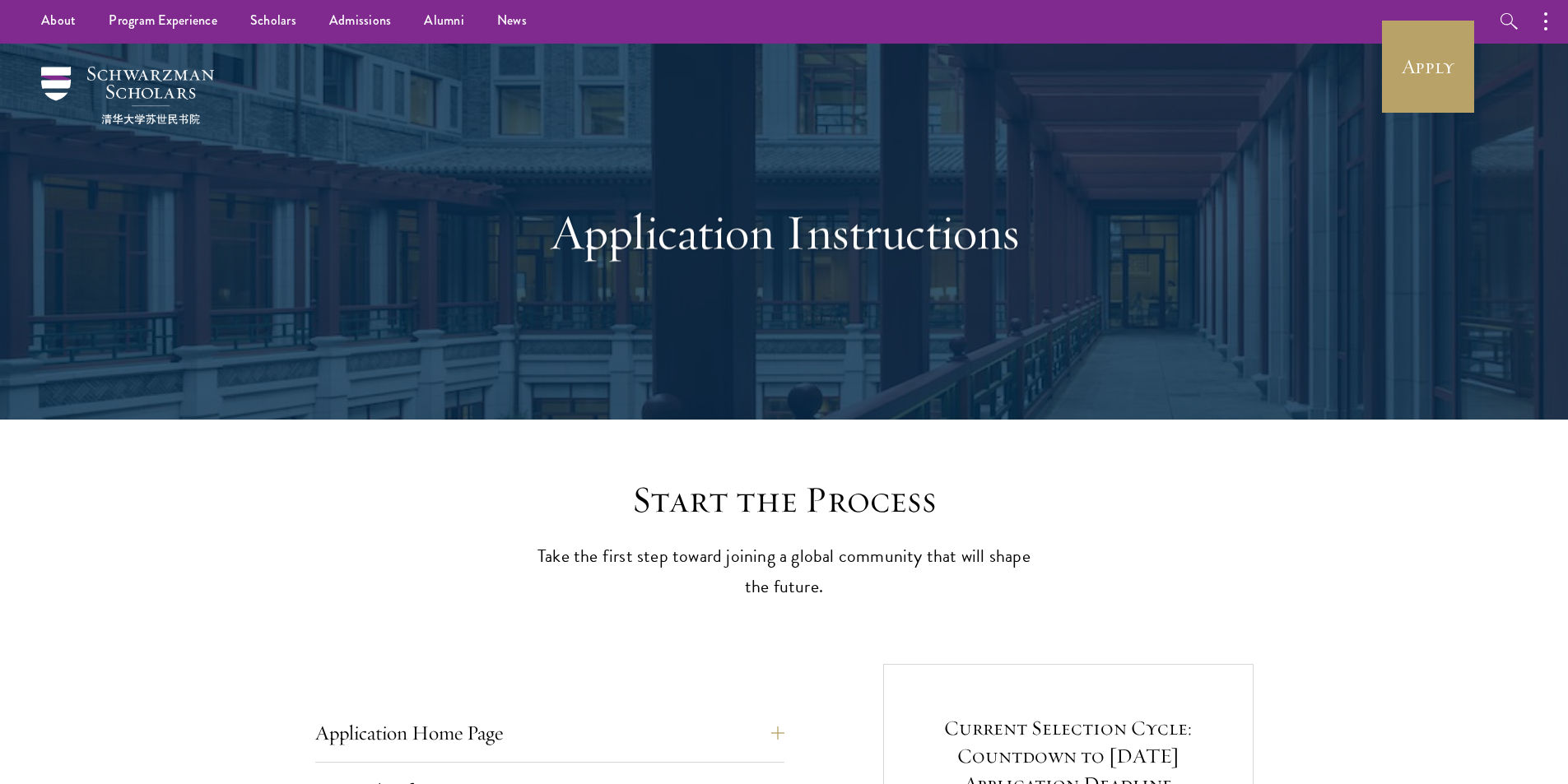
scroll to position [0, 0]
